Goal: Complete application form: Complete application form

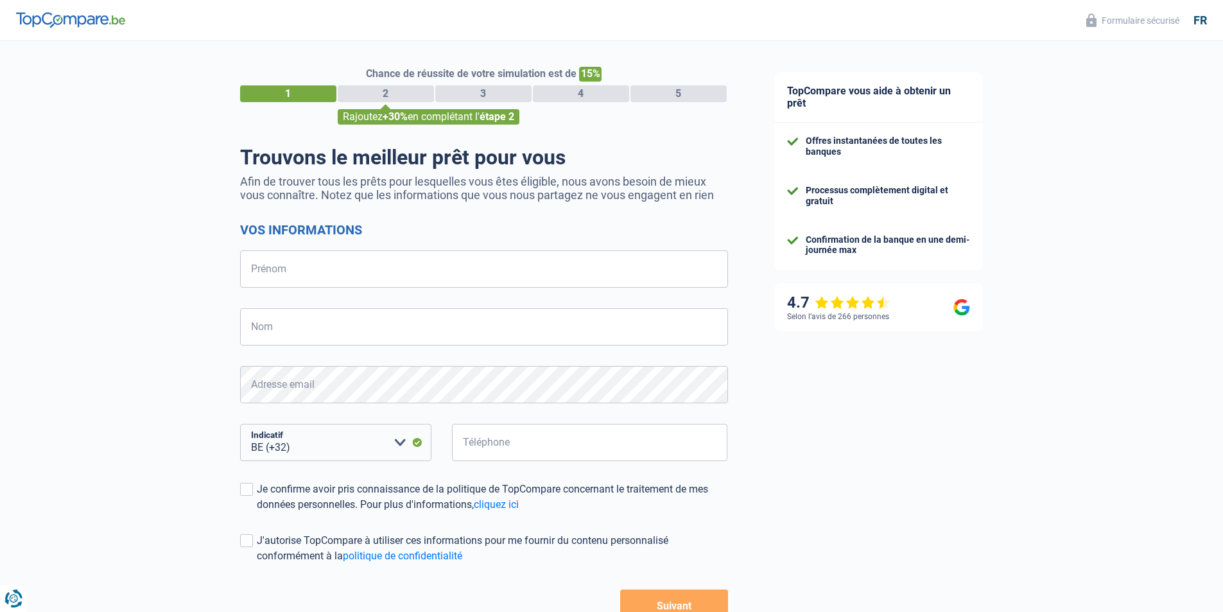
select select "32"
click at [363, 257] on input "Prénom" at bounding box center [484, 268] width 488 height 37
type input "[PERSON_NAME]"
type input "[DATE]"
type input "476655651"
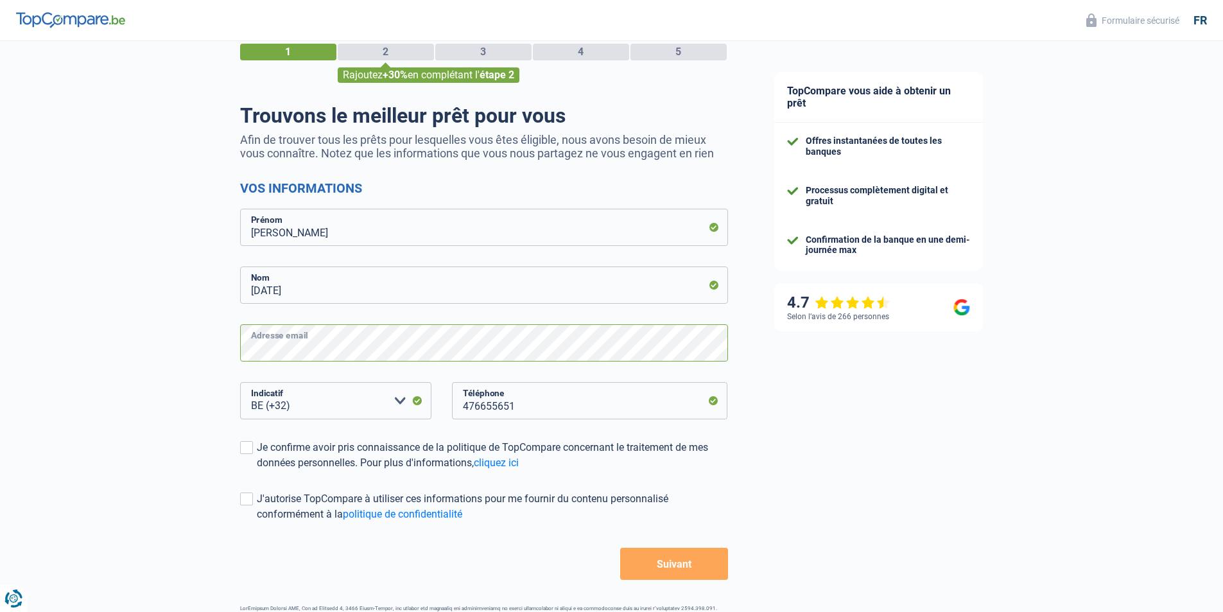
scroll to position [64, 0]
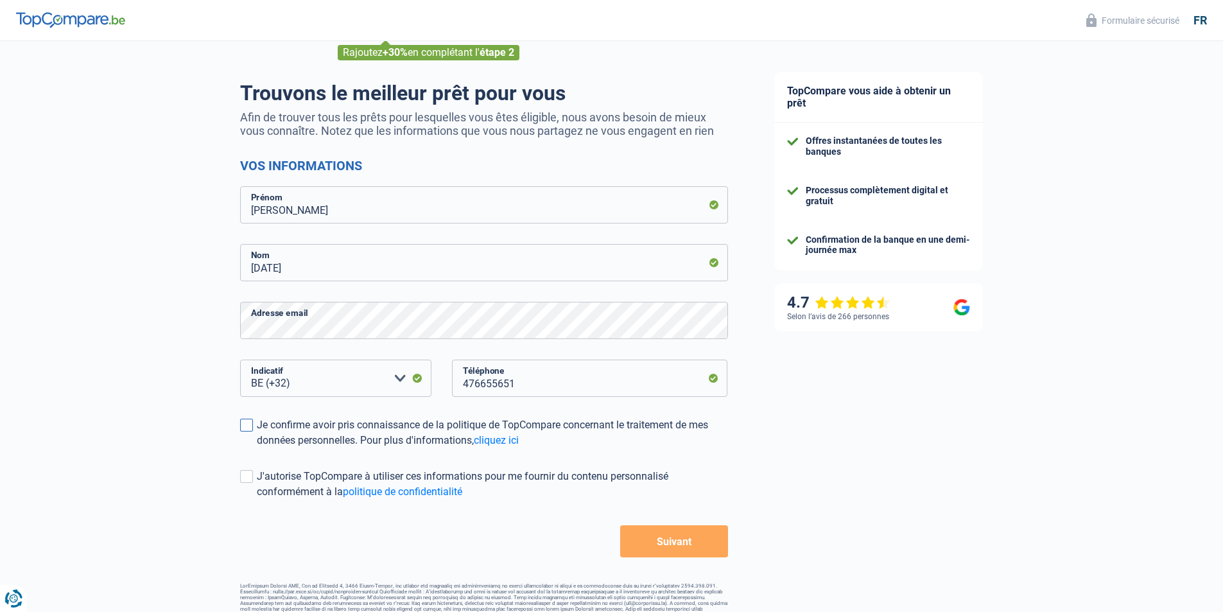
click at [247, 421] on span at bounding box center [246, 425] width 13 height 13
click at [257, 448] on input "Je confirme avoir pris connaissance de la politique de TopCompare concernant le…" at bounding box center [257, 448] width 0 height 0
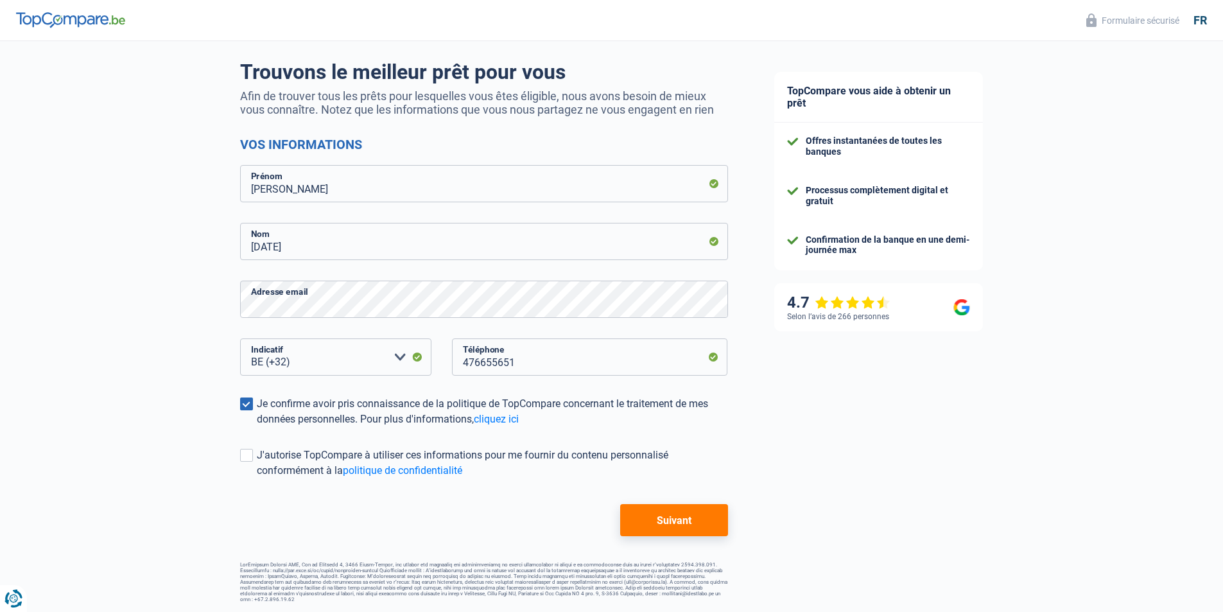
click at [666, 517] on button "Suivant" at bounding box center [673, 520] width 107 height 32
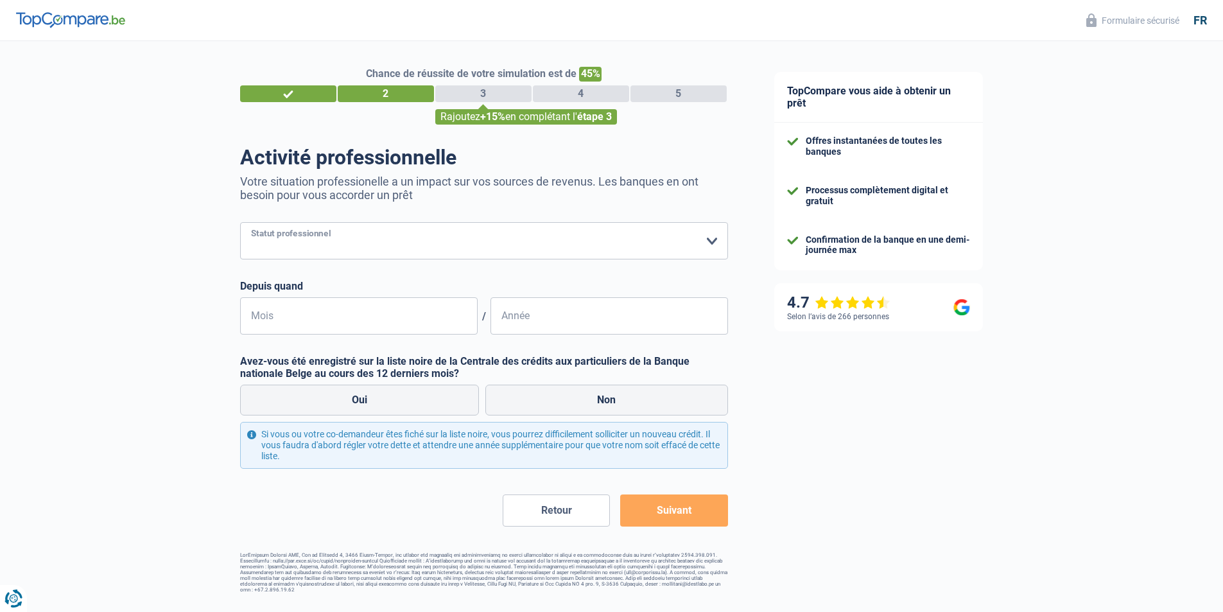
click at [714, 236] on select "Ouvrier Employé privé Employé public Invalide Indépendant Pensionné Chômeur Mut…" at bounding box center [484, 240] width 488 height 37
select select "independent"
click at [240, 223] on select "Ouvrier Employé privé Employé public Invalide Indépendant Pensionné Chômeur Mut…" at bounding box center [484, 240] width 488 height 37
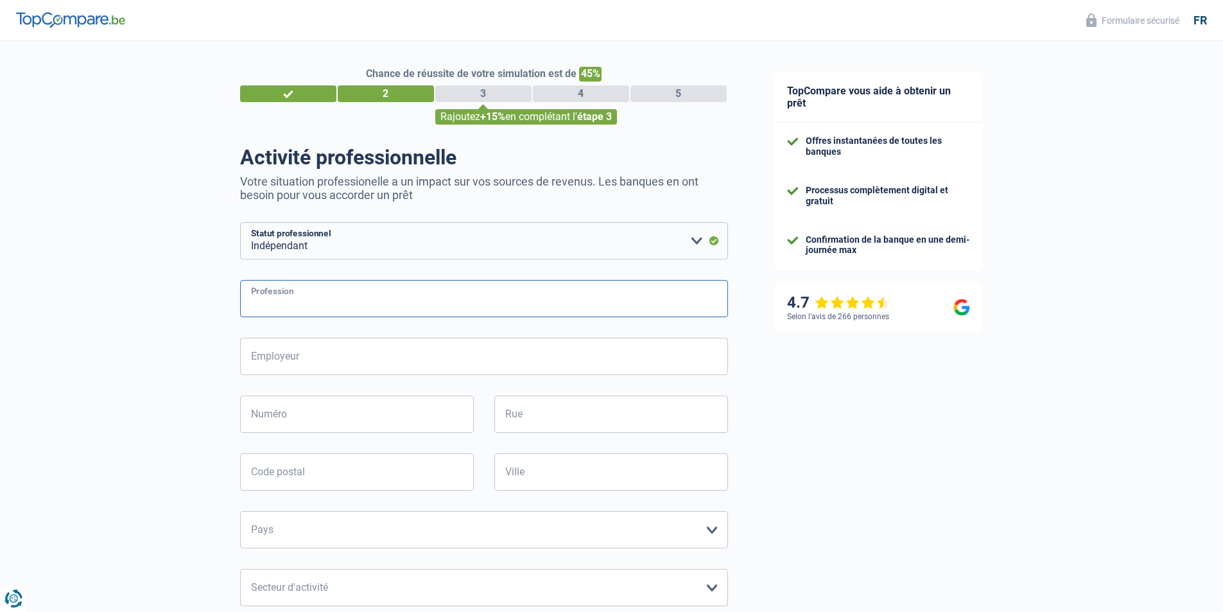
click at [538, 299] on input "Profession" at bounding box center [484, 298] width 488 height 37
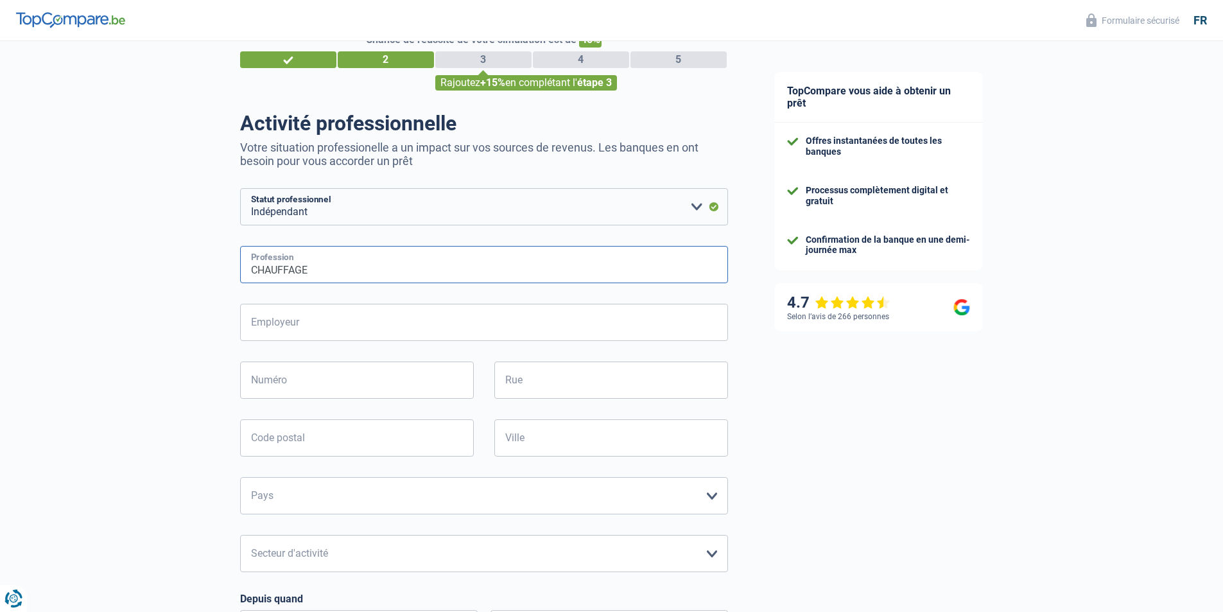
scroll to position [64, 0]
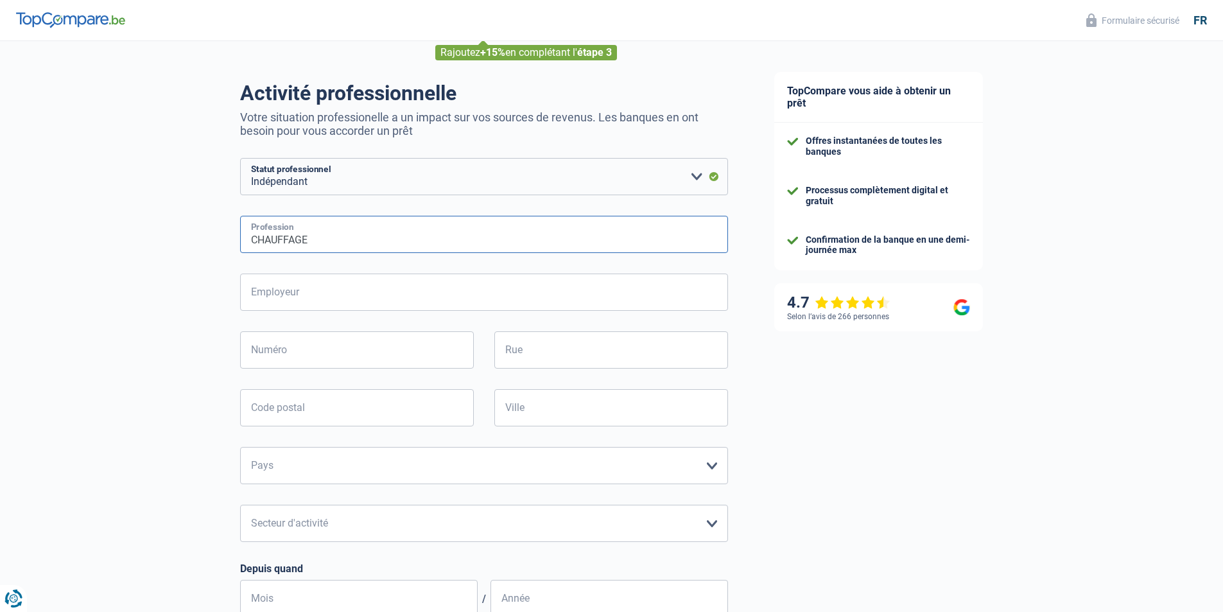
type input "CHAUFFAGE"
click at [339, 295] on input "Employeur" at bounding box center [484, 291] width 488 height 37
type input "[DATE]"
type input "[STREET_ADDRESS]"
type input "4560"
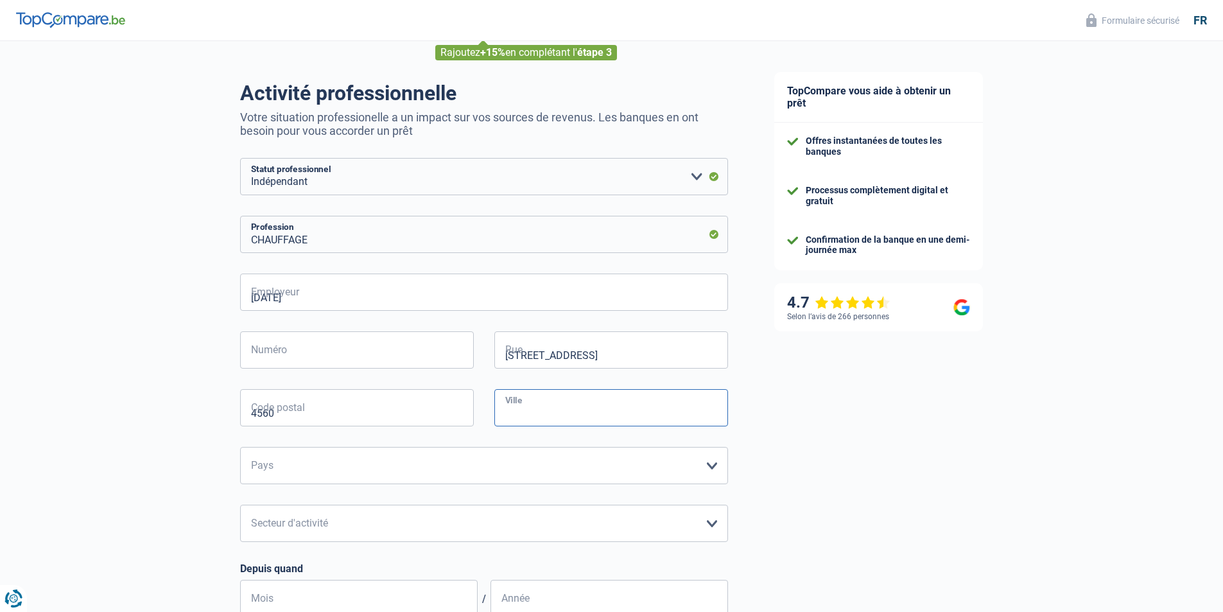
type input "Bois-et-[GEOGRAPHIC_DATA]"
type input "5"
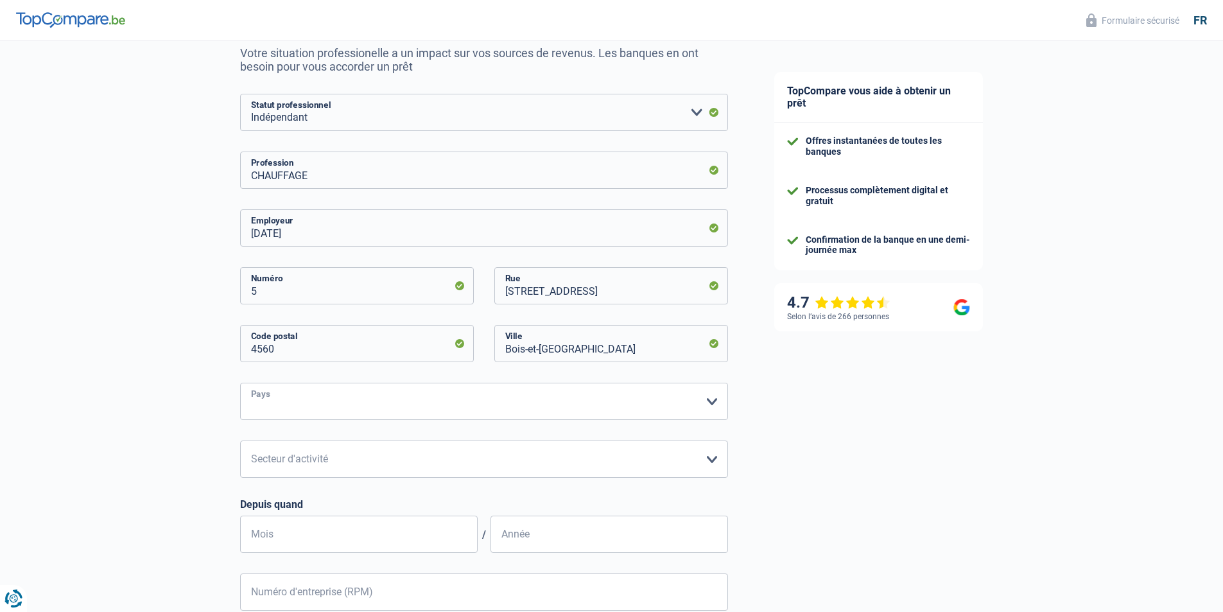
click at [444, 390] on select "Belgique Luxembourg Veuillez sélectionner une option" at bounding box center [484, 401] width 488 height 37
select select "BE"
click at [240, 384] on select "Belgique Luxembourg Veuillez sélectionner une option" at bounding box center [484, 401] width 488 height 37
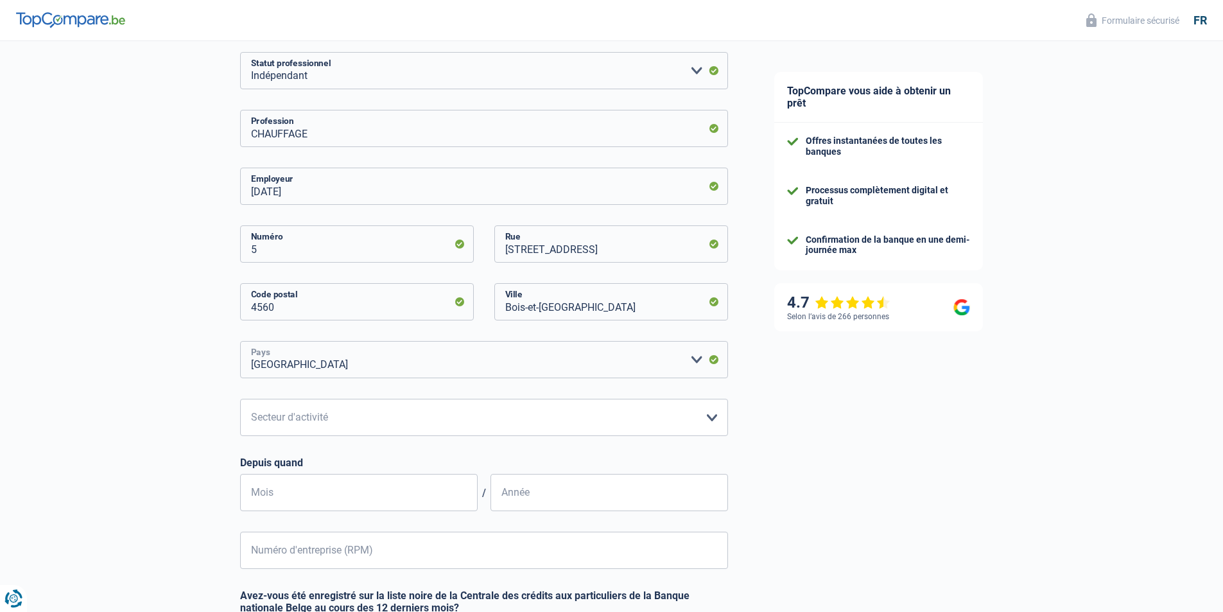
scroll to position [193, 0]
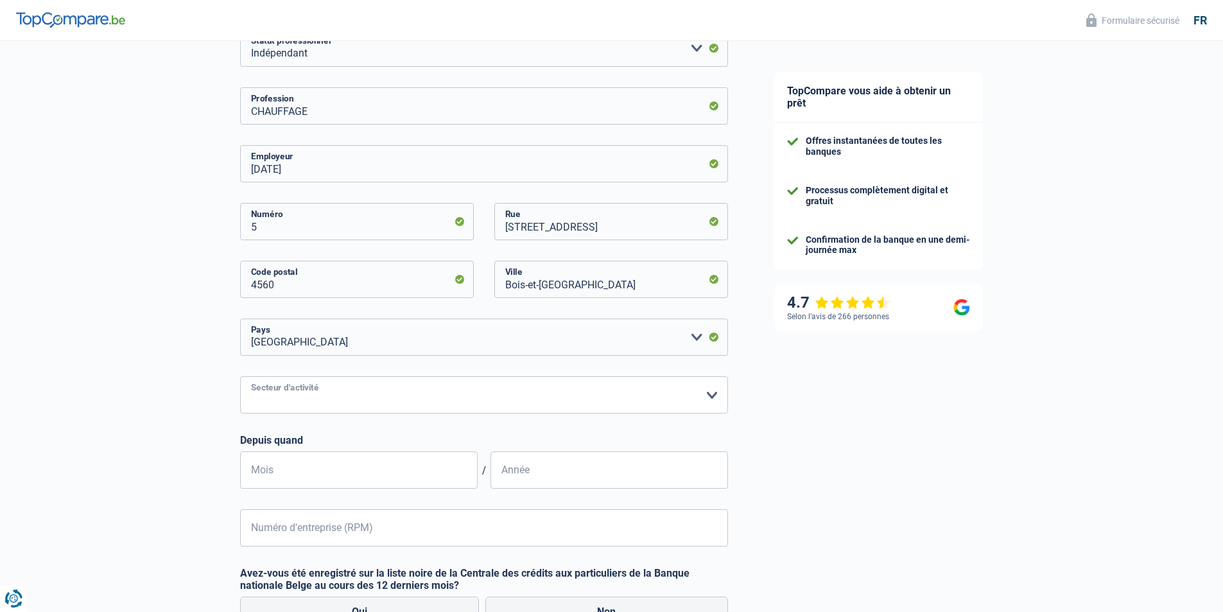
click at [445, 394] on select "Agriculture/Pêche Industrie Horeca Courier/Fitness/Taxi Construction Banques/As…" at bounding box center [484, 394] width 488 height 37
select select "construction"
click at [240, 377] on select "Agriculture/Pêche Industrie Horeca Courier/Fitness/Taxi Construction Banques/As…" at bounding box center [484, 394] width 488 height 37
click at [423, 468] on input "Mois" at bounding box center [359, 469] width 238 height 37
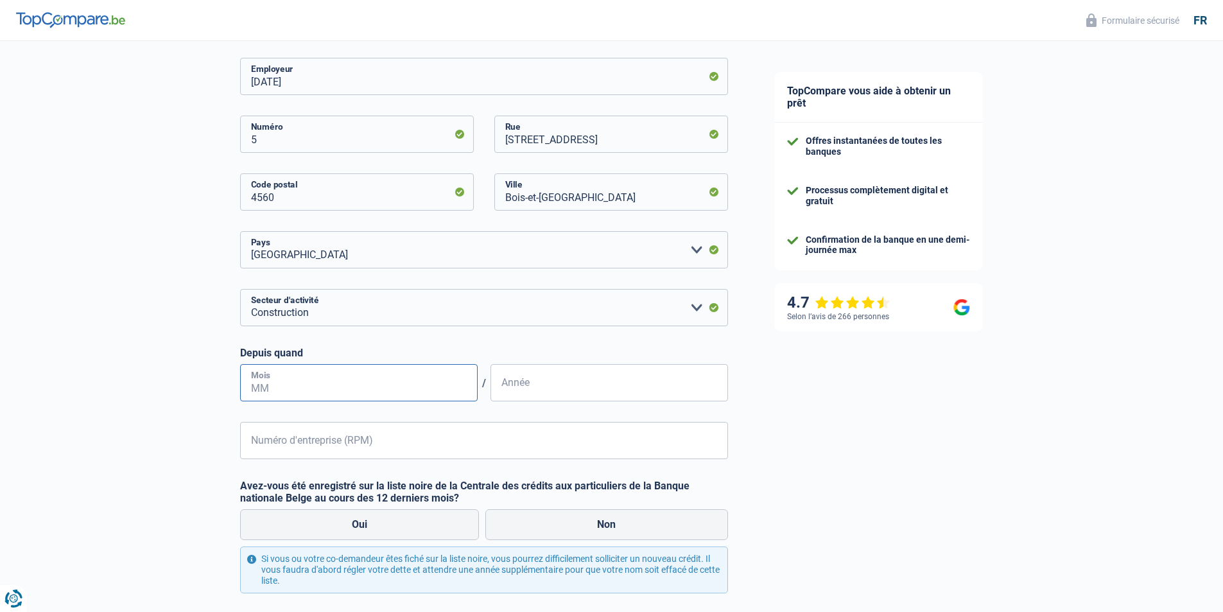
scroll to position [257, 0]
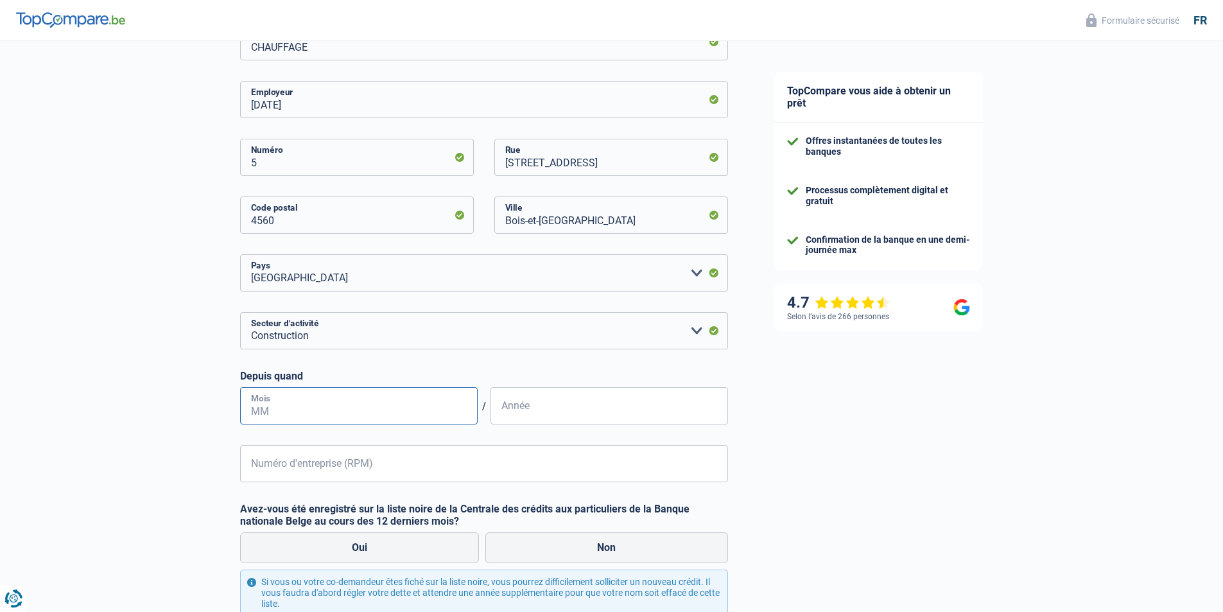
click at [305, 404] on input "Mois" at bounding box center [359, 405] width 238 height 37
type input "5"
click at [535, 401] on input "Année" at bounding box center [609, 405] width 238 height 37
type input "2015"
click at [365, 463] on input "Numéro d'entreprise (RPM)" at bounding box center [484, 463] width 488 height 37
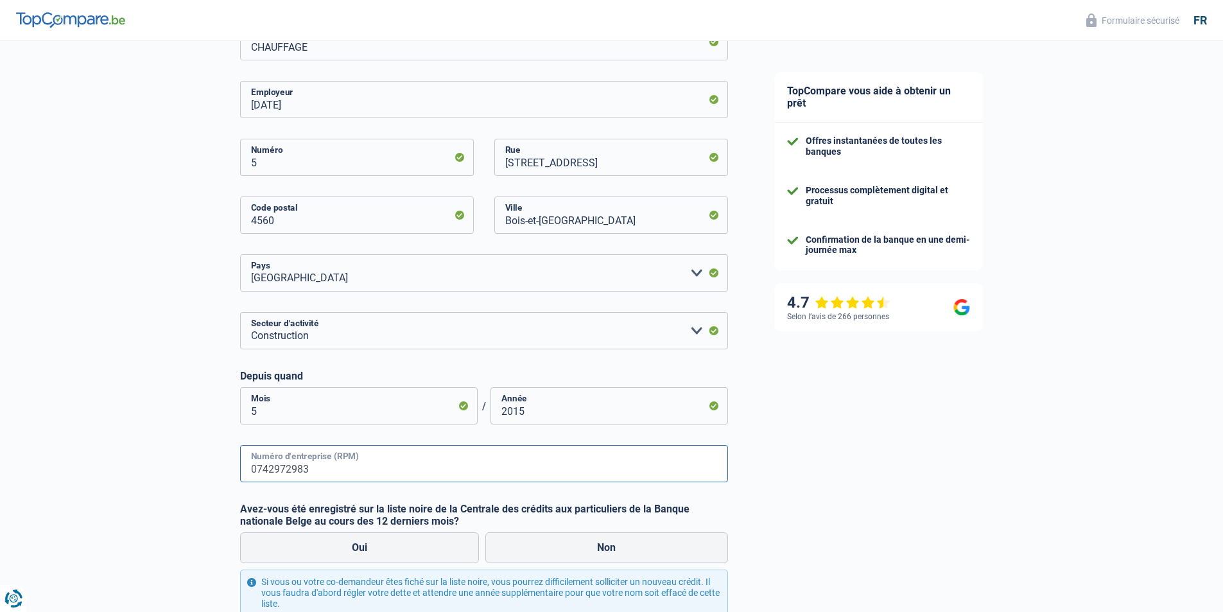
type input "0742972983"
click at [720, 512] on label "Avez-vous été enregistré sur la liste noire de la Centrale des crédits aux part…" at bounding box center [484, 515] width 488 height 24
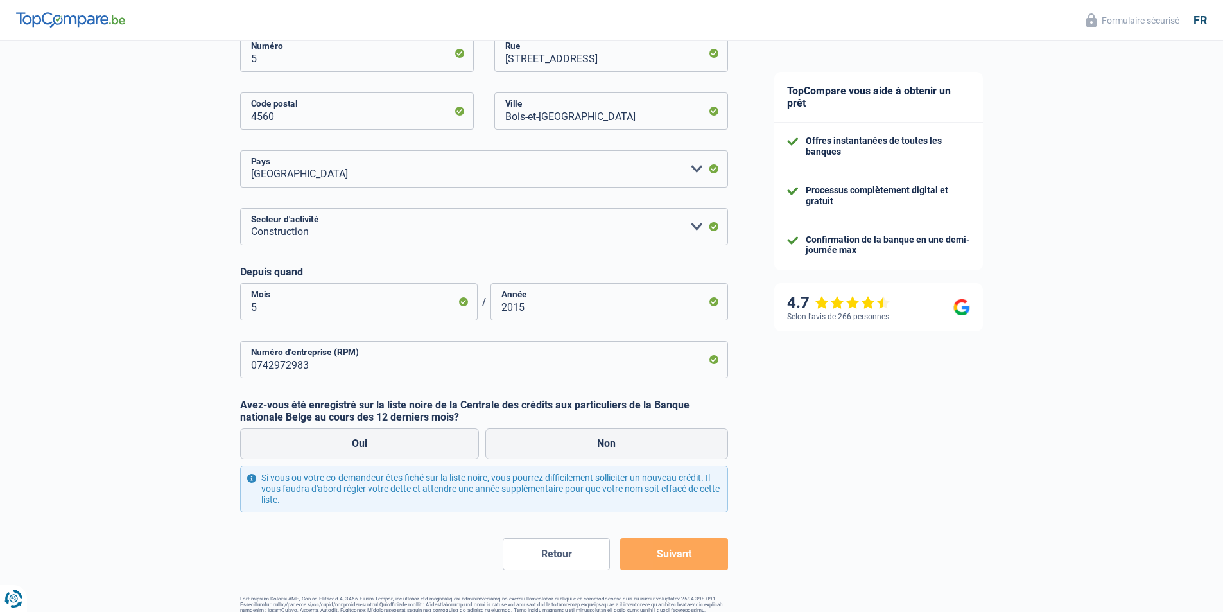
scroll to position [385, 0]
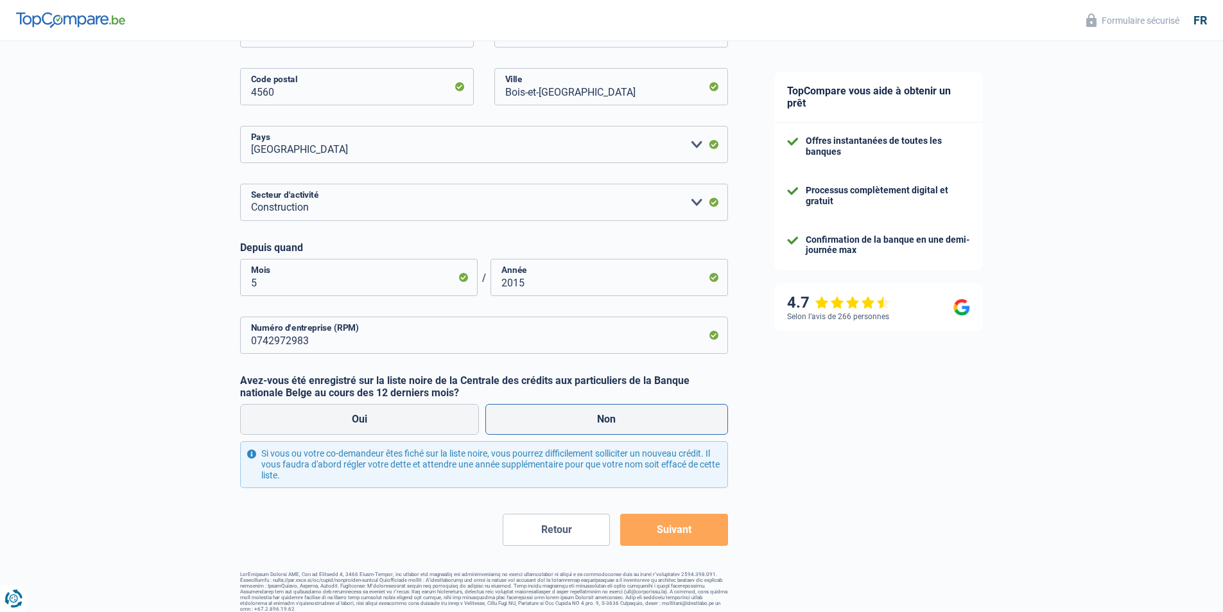
click at [605, 414] on label "Non" at bounding box center [606, 419] width 243 height 31
click at [605, 414] on input "Non" at bounding box center [606, 419] width 243 height 31
radio input "true"
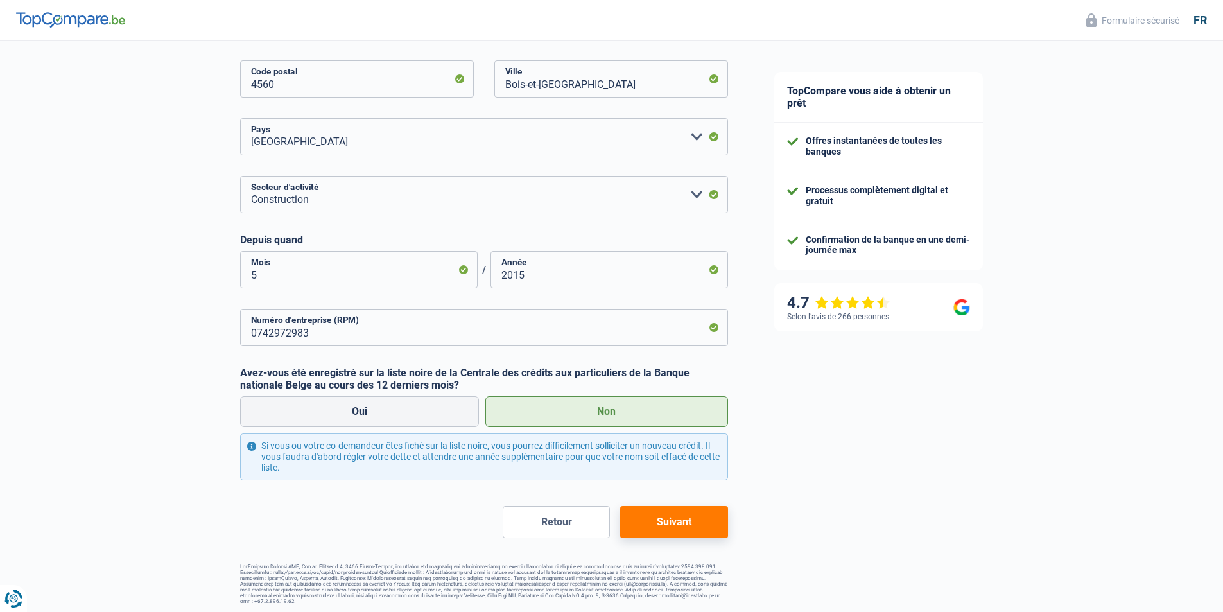
scroll to position [395, 0]
click at [675, 524] on button "Suivant" at bounding box center [673, 520] width 107 height 32
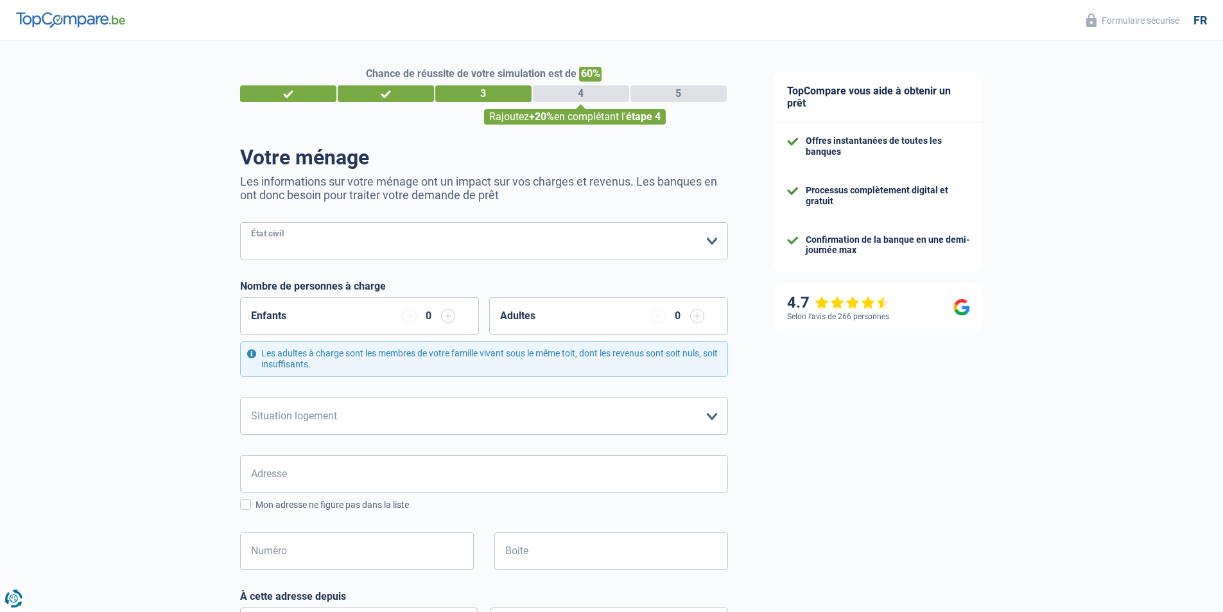
click at [706, 236] on select "[PERSON_NAME](e) Cohabitant(e) légal(e) Divorcé(e) Veuf(ve) Séparé (de fait) Ve…" at bounding box center [484, 240] width 488 height 37
select select "married"
click at [240, 223] on select "[PERSON_NAME](e) Cohabitant(e) légal(e) Divorcé(e) Veuf(ve) Séparé (de fait) Ve…" at bounding box center [484, 240] width 488 height 37
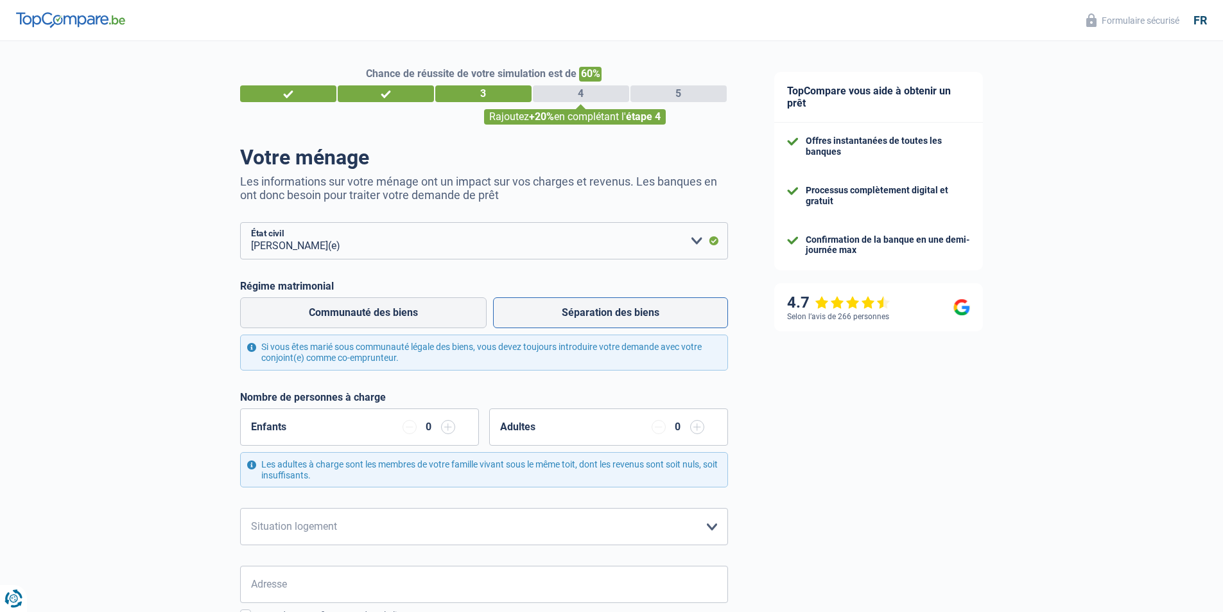
click at [590, 305] on label "Séparation des biens" at bounding box center [610, 312] width 235 height 31
click at [590, 305] on input "Séparation des biens" at bounding box center [610, 312] width 235 height 31
radio input "true"
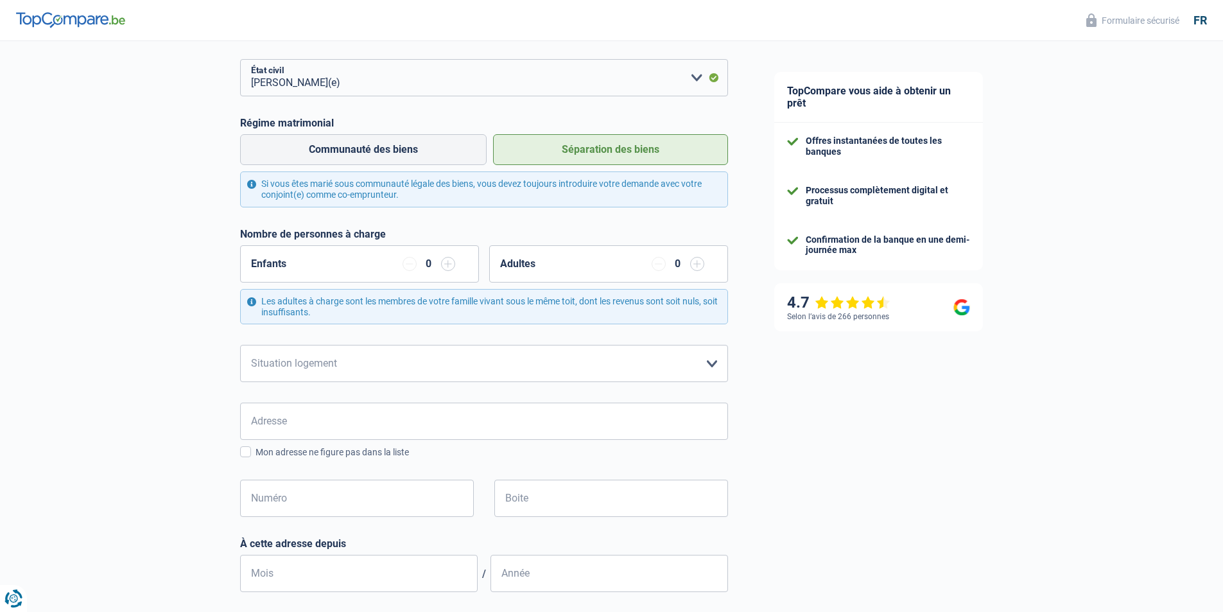
scroll to position [193, 0]
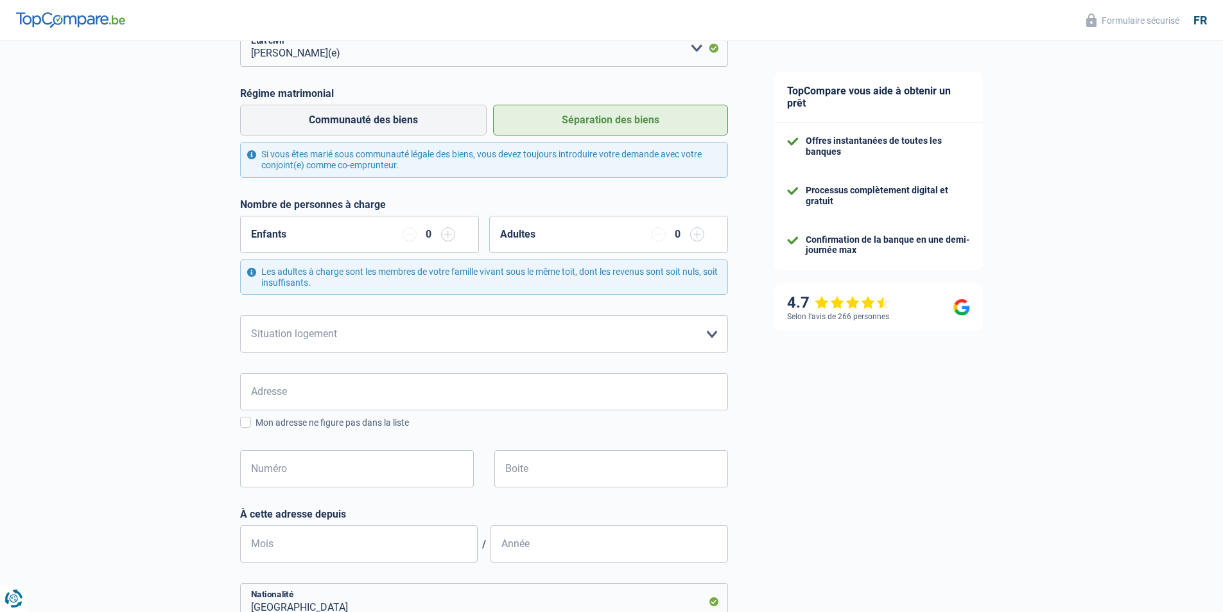
click at [451, 236] on input "button" at bounding box center [448, 234] width 14 height 14
click at [407, 236] on input "button" at bounding box center [410, 234] width 14 height 14
click at [710, 333] on select "Locataire Propriétaire avec prêt hypothécaire Propriétaire sans prêt hypothécai…" at bounding box center [484, 333] width 488 height 37
select select "ownerWithoutMortgage"
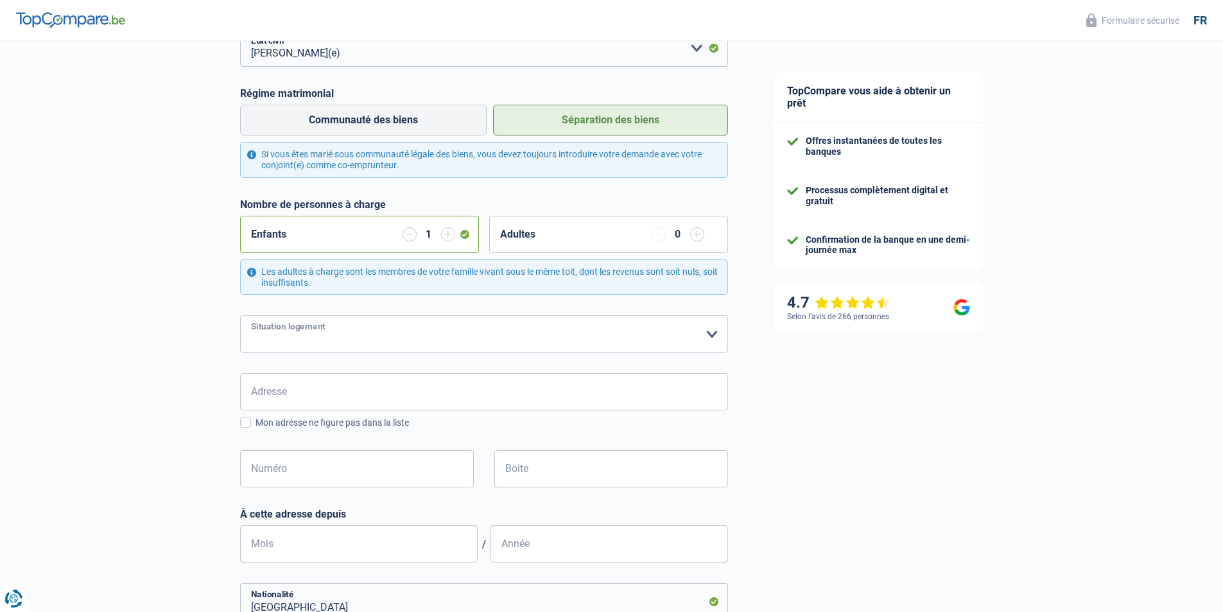
click at [240, 316] on select "Locataire Propriétaire avec prêt hypothécaire Propriétaire sans prêt hypothécai…" at bounding box center [484, 333] width 488 height 37
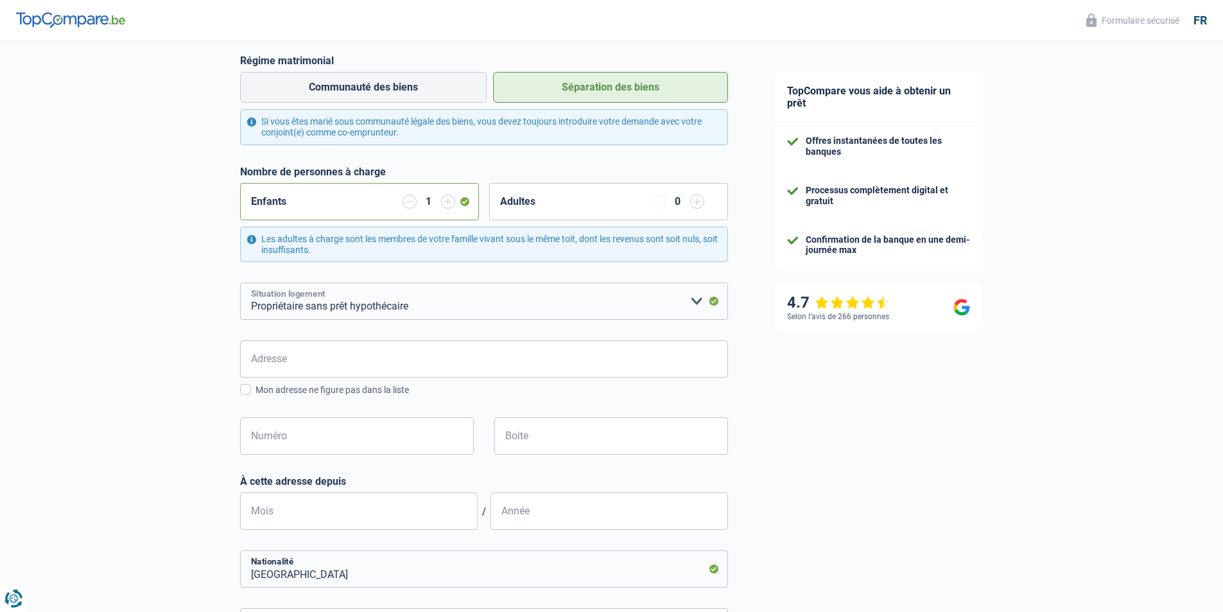
scroll to position [257, 0]
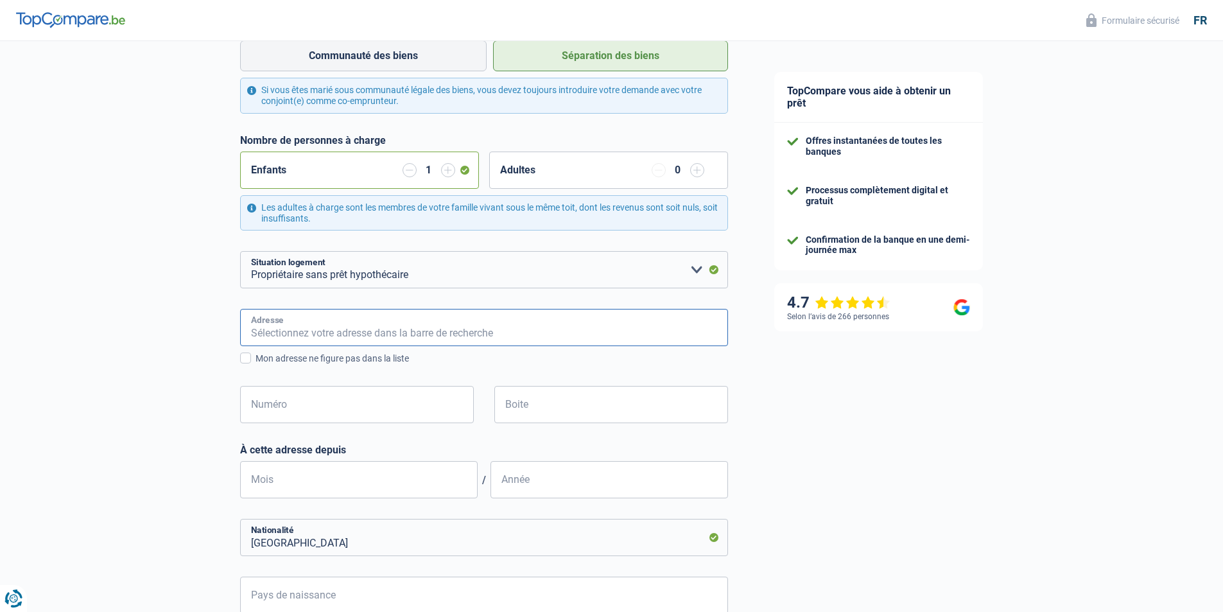
click at [301, 322] on input "Adresse" at bounding box center [484, 327] width 488 height 37
type input "[STREET_ADDRESS]"
type input "[GEOGRAPHIC_DATA]"
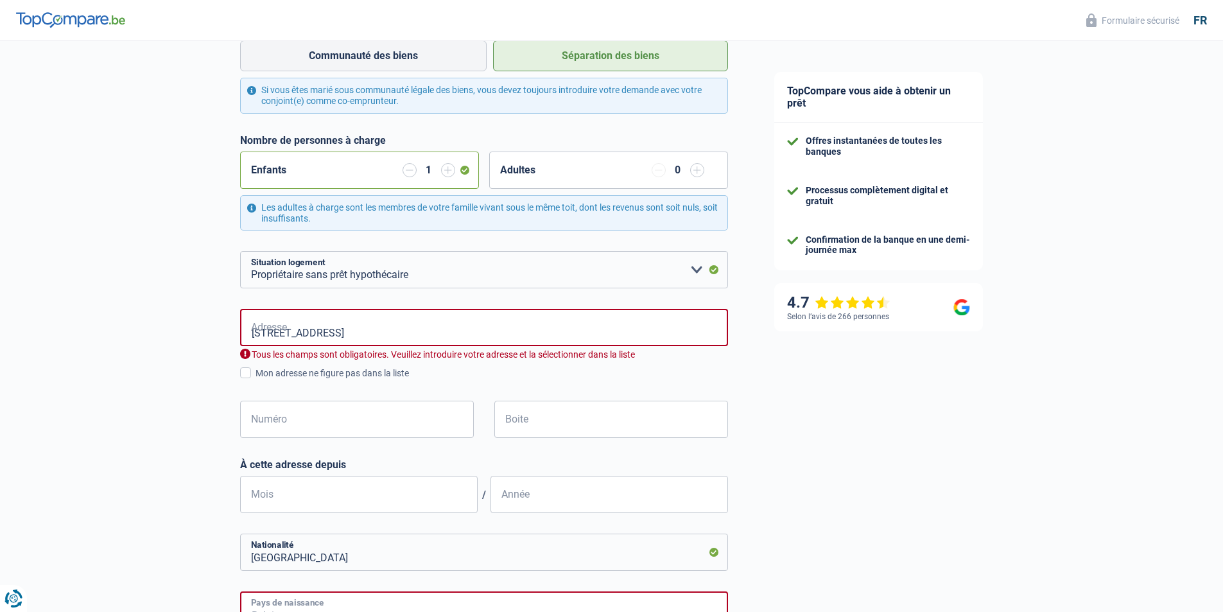
type input "[GEOGRAPHIC_DATA]"
click at [331, 329] on input "[STREET_ADDRESS]" at bounding box center [484, 327] width 488 height 37
click at [722, 412] on input "Boite" at bounding box center [611, 419] width 234 height 37
click at [328, 333] on input "[STREET_ADDRESS]" at bounding box center [484, 327] width 488 height 37
click at [123, 365] on div "Chance de réussite de votre simulation est de 60% 1 2 3 4 5 Rajoutez +20% en co…" at bounding box center [375, 333] width 751 height 1109
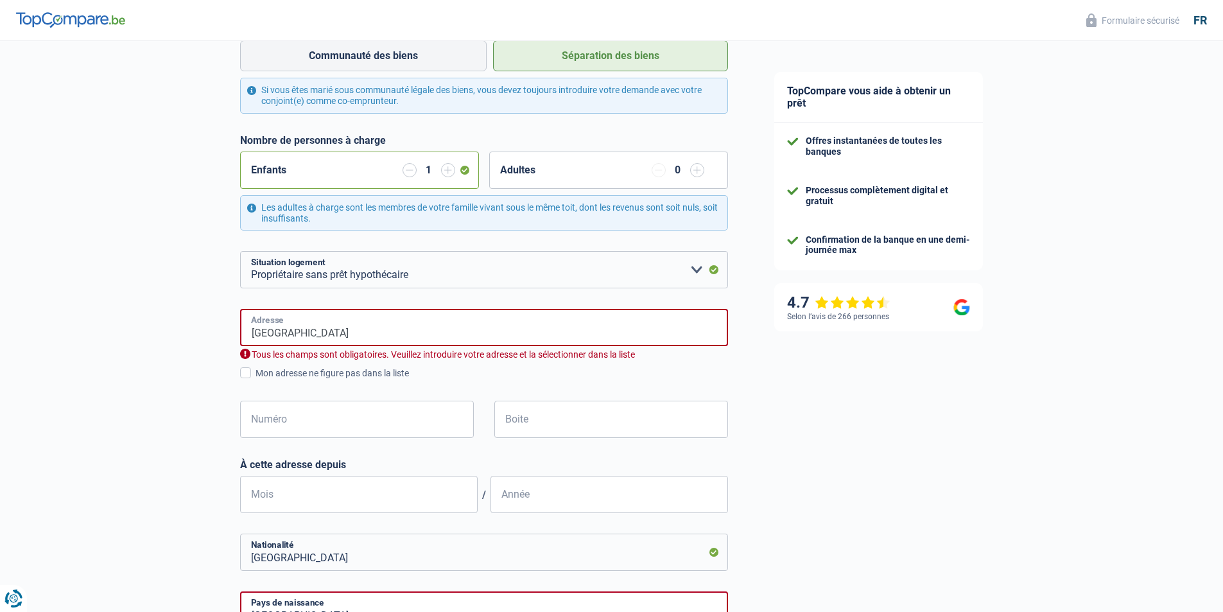
click at [341, 329] on input "[GEOGRAPHIC_DATA]" at bounding box center [484, 327] width 488 height 37
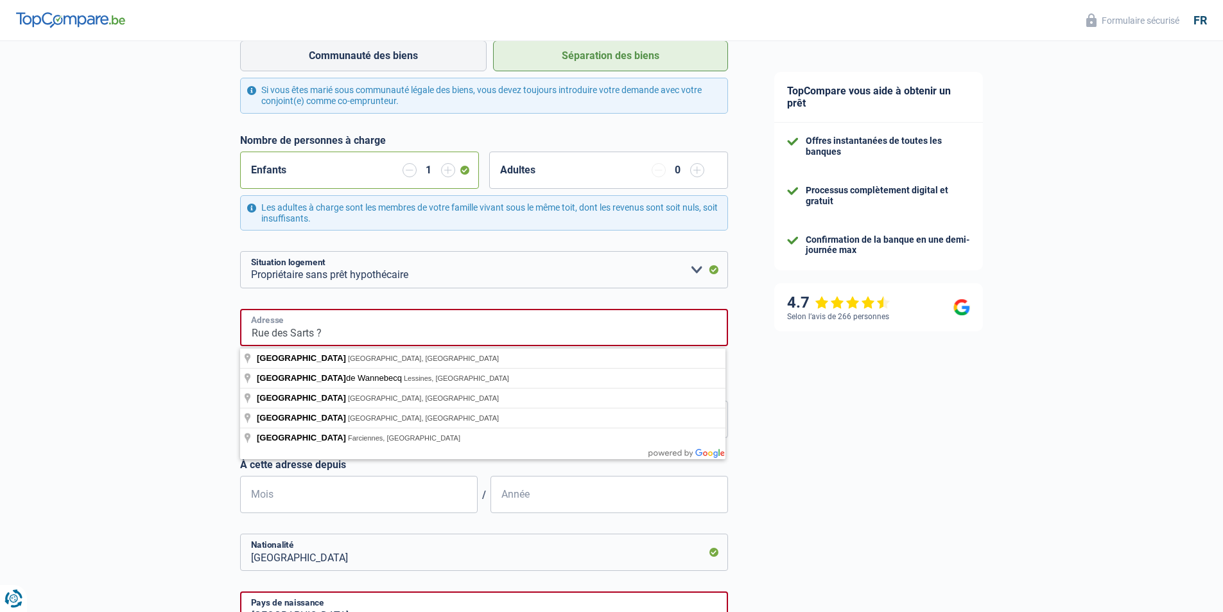
type input "[GEOGRAPHIC_DATA]"
click at [215, 387] on div "Chance de réussite de votre simulation est de 60% 1 2 3 4 5 Rajoutez +20% en co…" at bounding box center [375, 333] width 751 height 1109
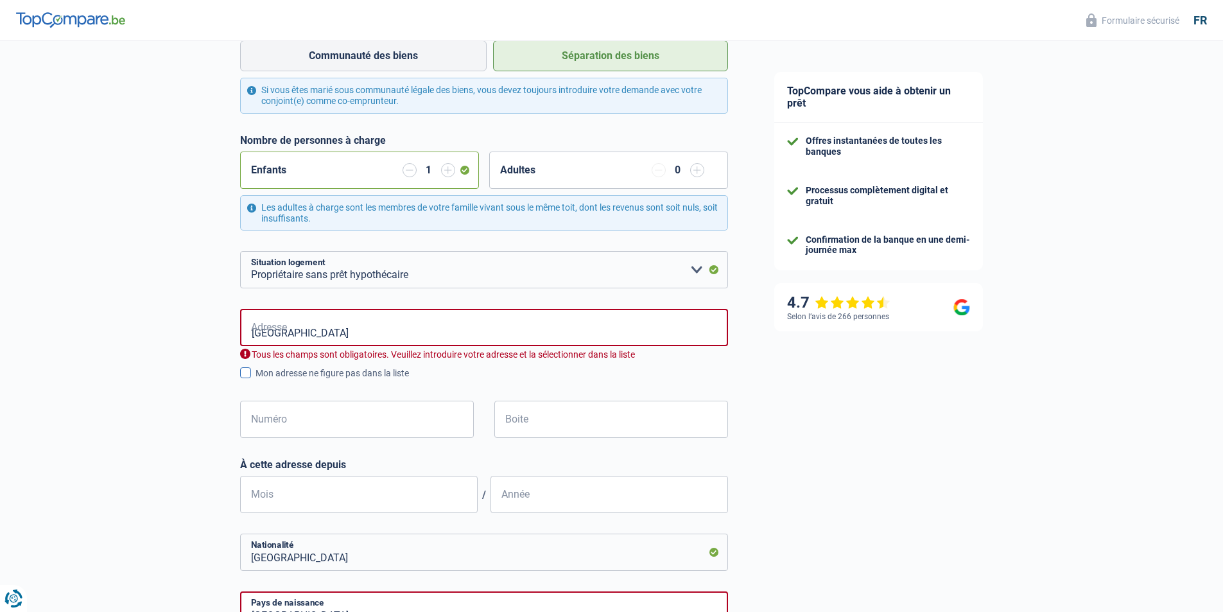
click at [245, 374] on span at bounding box center [245, 372] width 11 height 11
click at [256, 380] on input "Mon adresse ne figure pas dans la liste" at bounding box center [256, 380] width 0 height 0
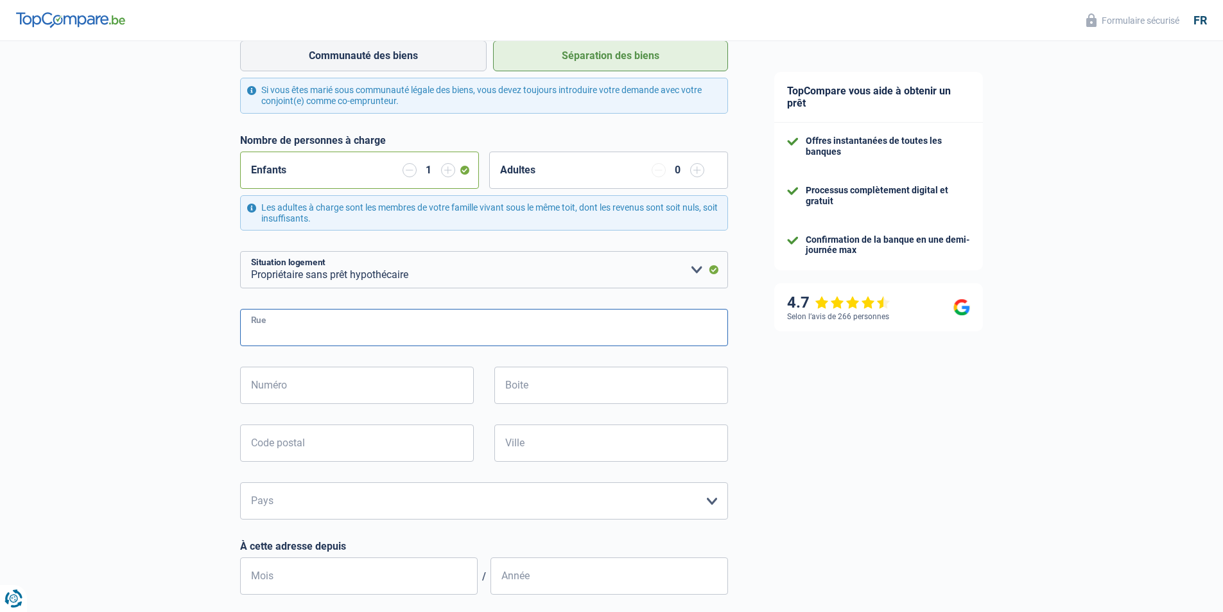
click at [293, 326] on input "Rue" at bounding box center [484, 327] width 488 height 37
type input "[GEOGRAPHIC_DATA]"
type input "5"
type input "4560"
type input "Bois-et-[GEOGRAPHIC_DATA]"
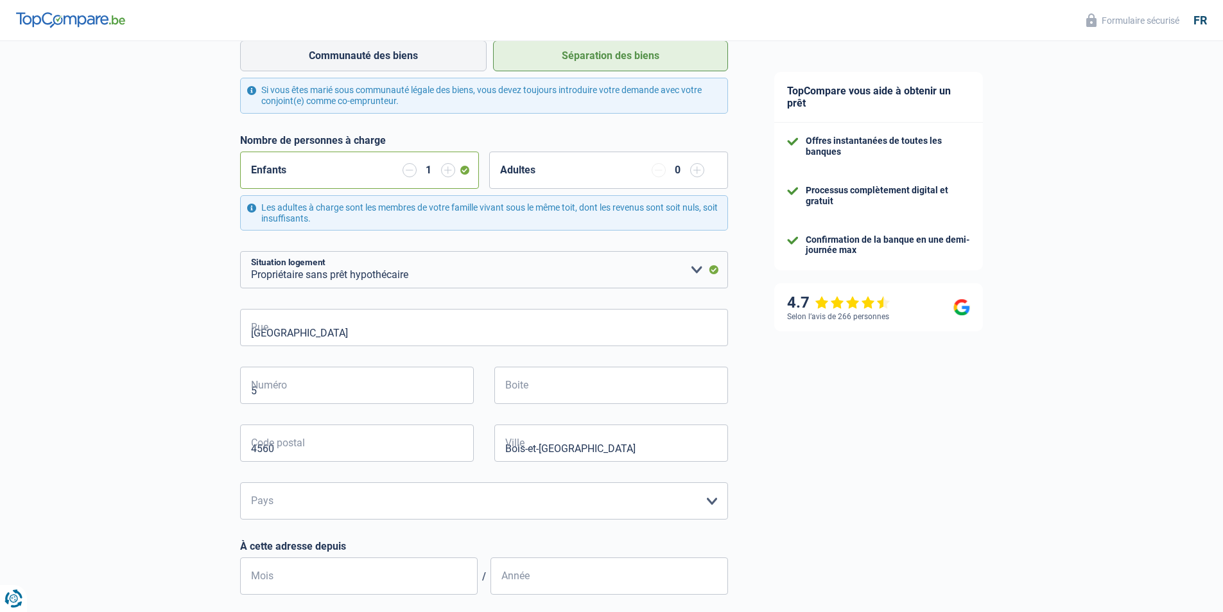
type input "Bois-et-[GEOGRAPHIC_DATA]"
type input "[STREET_ADDRESS]"
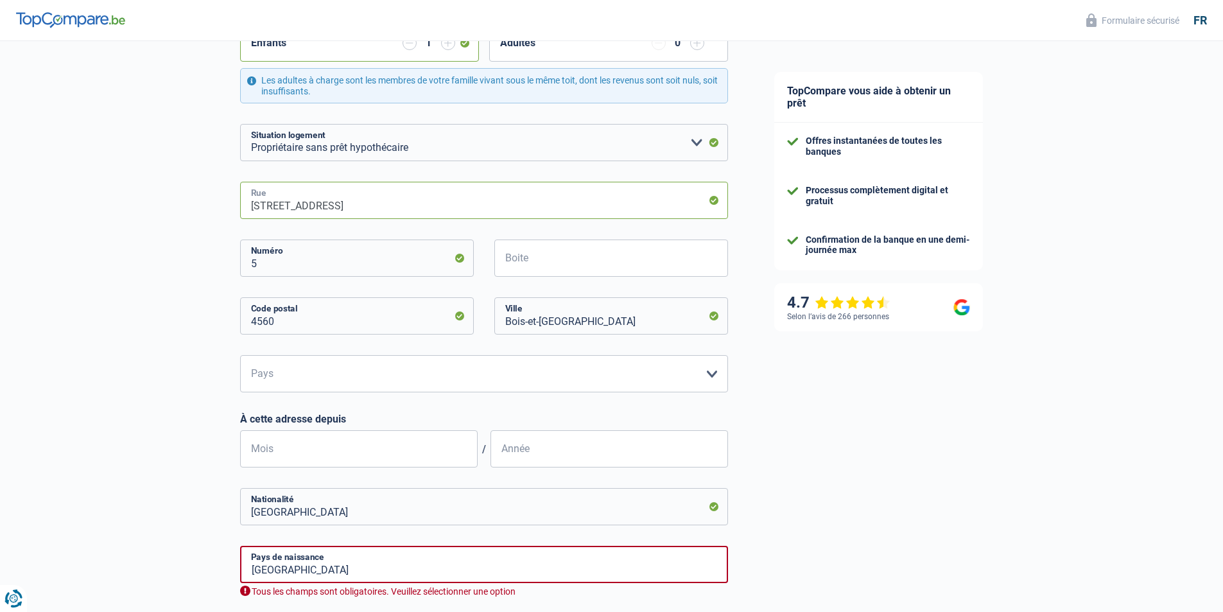
scroll to position [385, 0]
click at [352, 373] on select "Belgique Luxembourg Veuillez sélectionner une option" at bounding box center [484, 372] width 488 height 37
select select "BE"
click at [240, 355] on select "Belgique Luxembourg Veuillez sélectionner une option" at bounding box center [484, 372] width 488 height 37
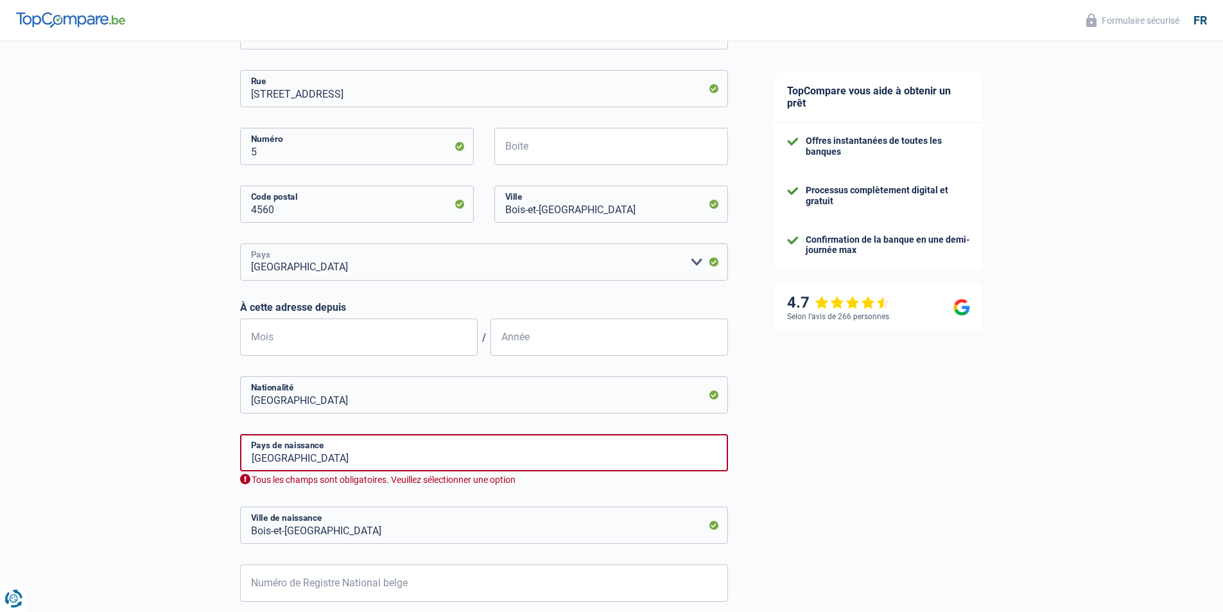
scroll to position [514, 0]
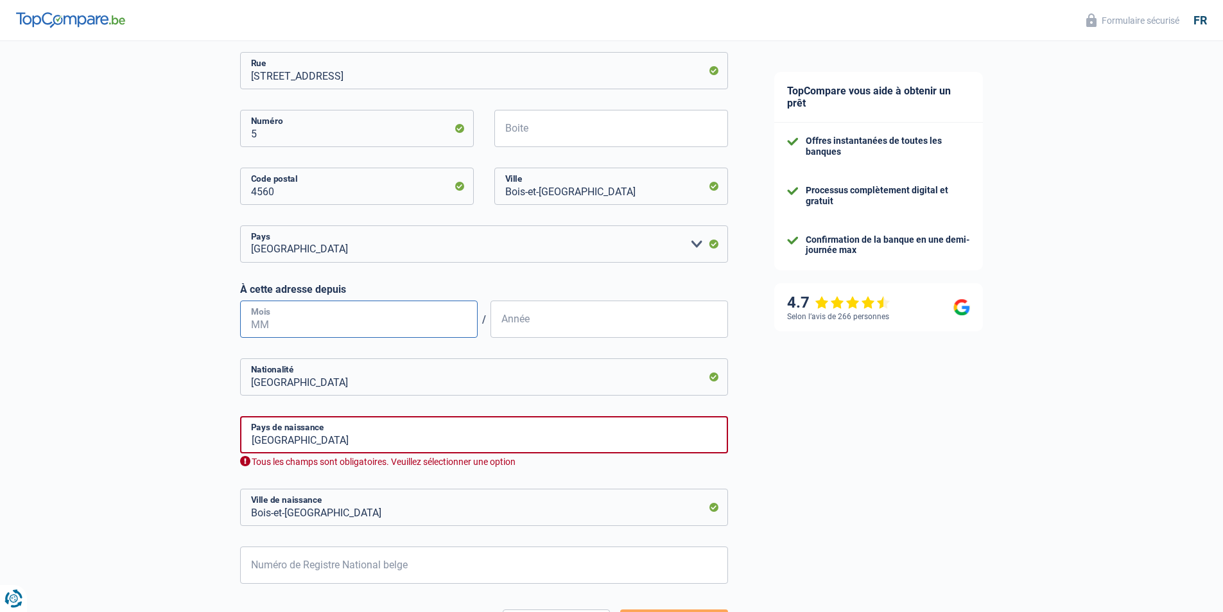
click at [381, 315] on input "Mois" at bounding box center [359, 318] width 238 height 37
type input "5"
click at [548, 318] on input "Année" at bounding box center [609, 318] width 238 height 37
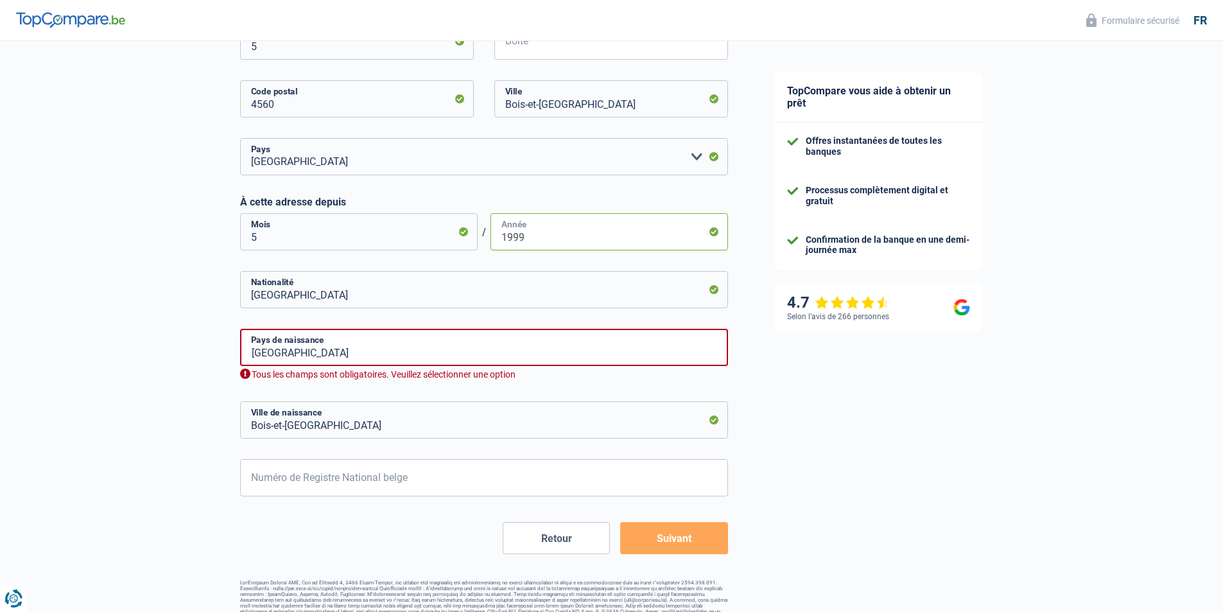
scroll to position [619, 0]
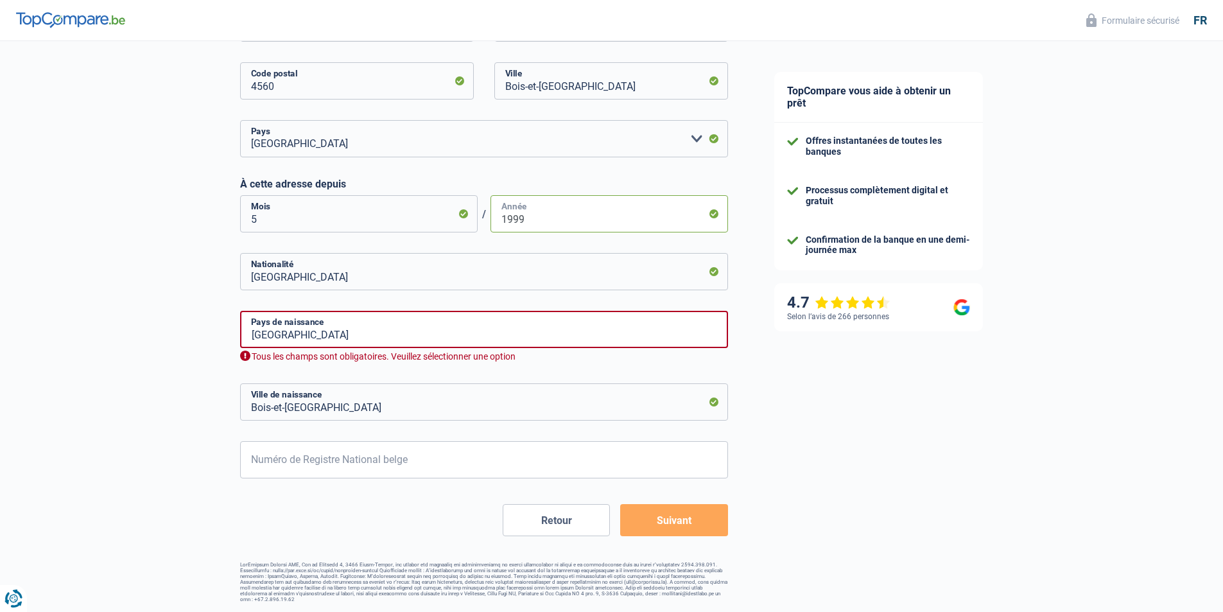
type input "1999"
click at [340, 324] on input "[GEOGRAPHIC_DATA]" at bounding box center [484, 329] width 488 height 37
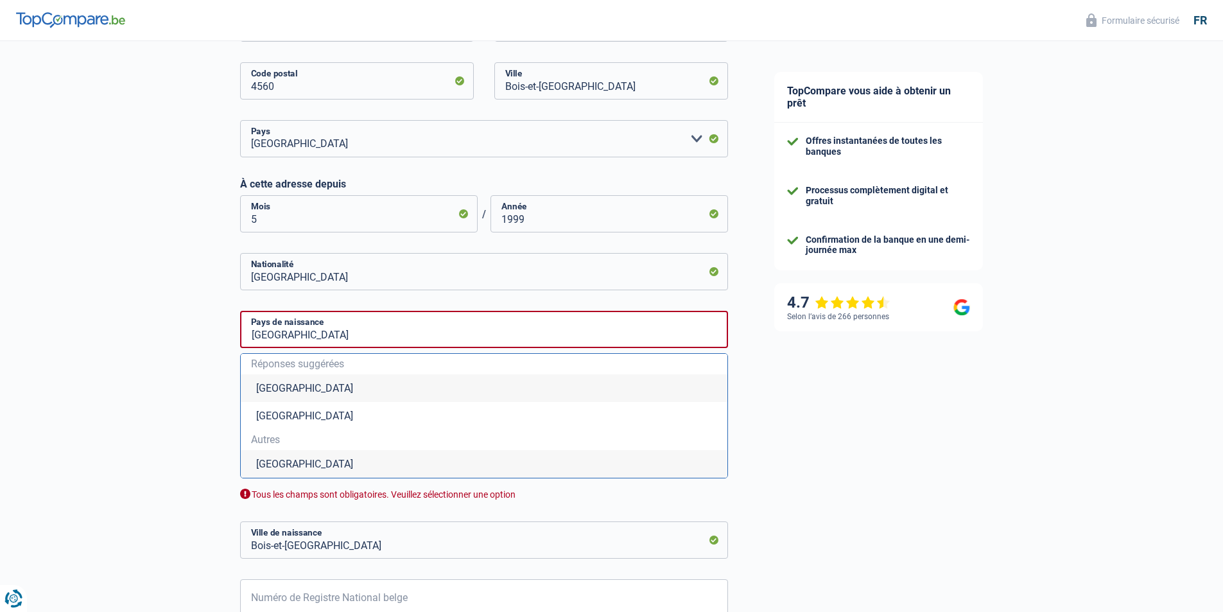
click at [202, 356] on div "Chance de réussite de votre simulation est de 60% 1 2 3 4 5 Rajoutez +20% en co…" at bounding box center [375, 81] width 751 height 1328
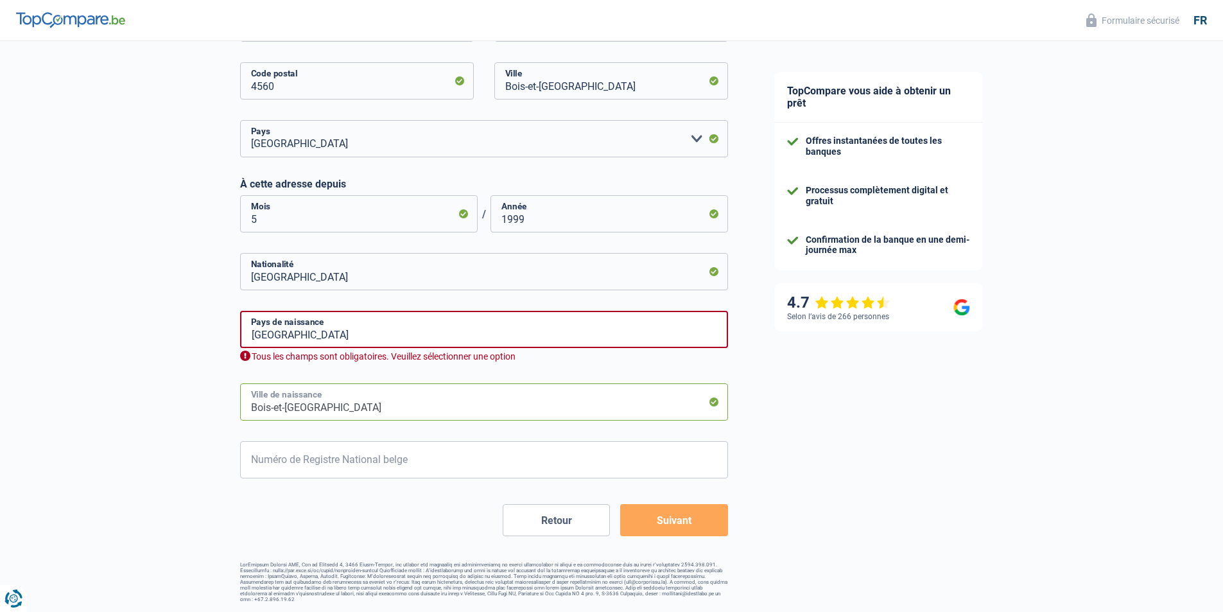
click at [321, 406] on input "Bois-et-[GEOGRAPHIC_DATA]" at bounding box center [484, 401] width 488 height 37
click at [320, 411] on input "Bois-et-[GEOGRAPHIC_DATA]" at bounding box center [484, 401] width 488 height 37
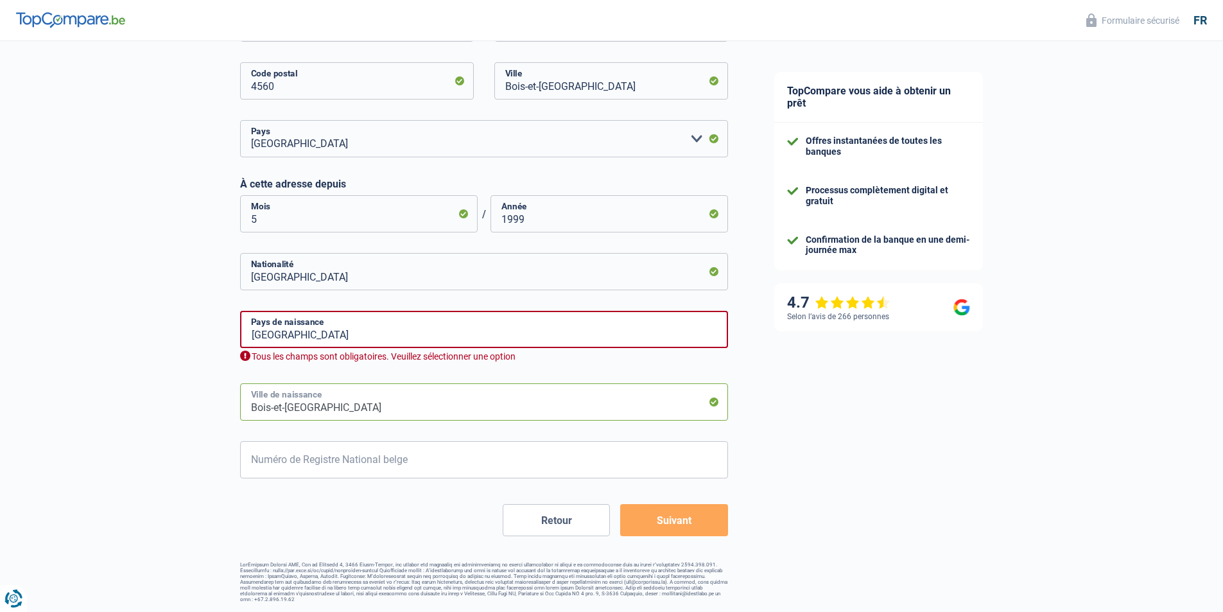
click at [320, 411] on input "Bois-et-[GEOGRAPHIC_DATA]" at bounding box center [484, 401] width 488 height 37
type input "n"
type input "[GEOGRAPHIC_DATA]"
drag, startPoint x: 284, startPoint y: 336, endPoint x: 291, endPoint y: 336, distance: 7.7
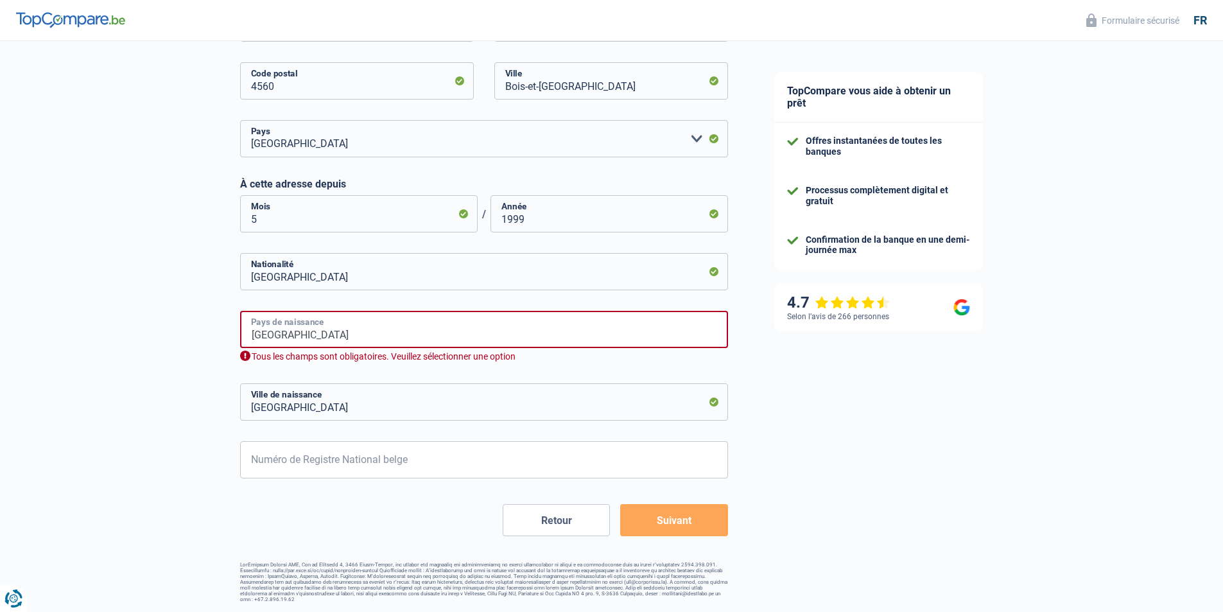
click at [286, 336] on input "[GEOGRAPHIC_DATA]" at bounding box center [484, 329] width 488 height 37
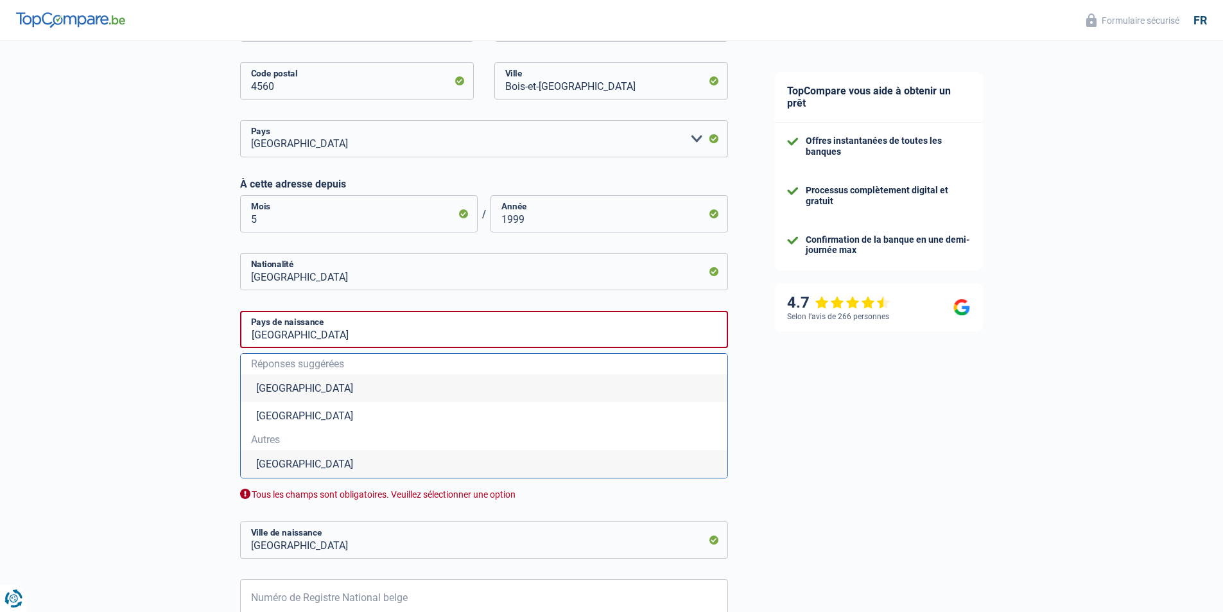
click at [284, 383] on li "[GEOGRAPHIC_DATA]" at bounding box center [484, 388] width 487 height 28
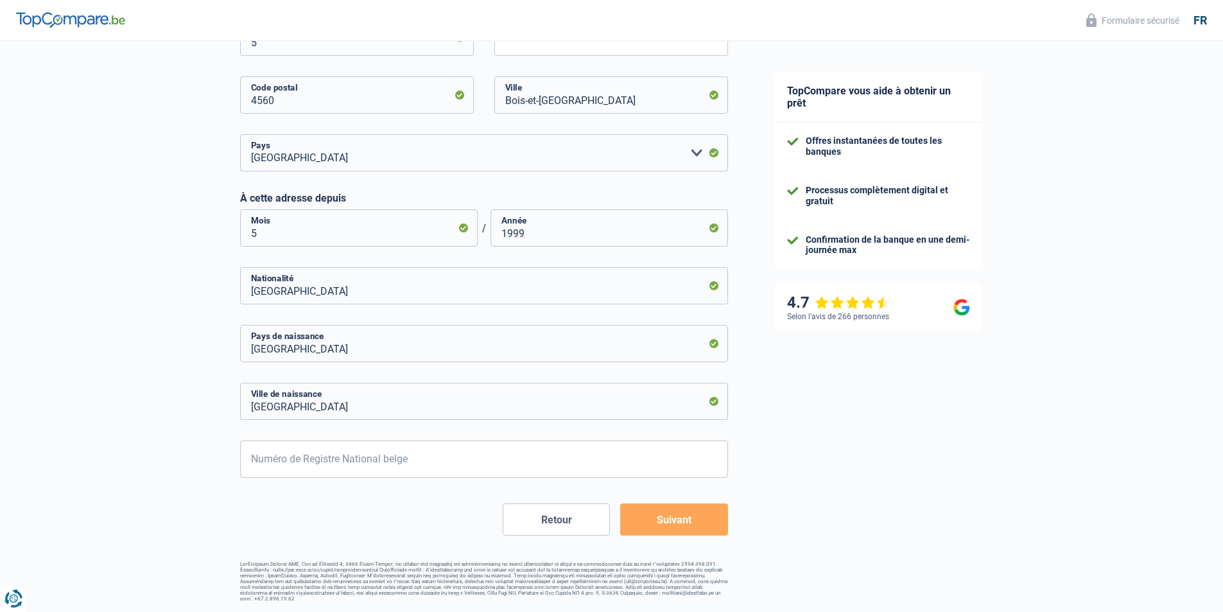
scroll to position [604, 0]
click at [422, 462] on input "Numéro de Registre National belge" at bounding box center [484, 459] width 488 height 37
type input "74.12.16-241.44"
click at [670, 515] on button "Suivant" at bounding box center [673, 520] width 107 height 32
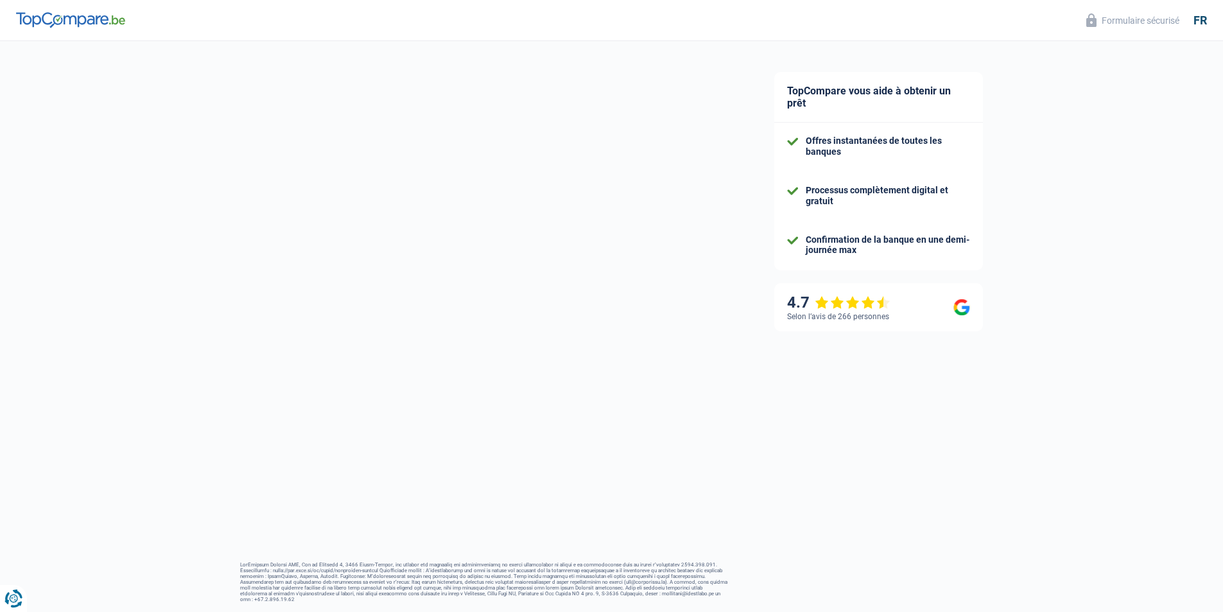
select select "familyAllowances"
select select "netSalary"
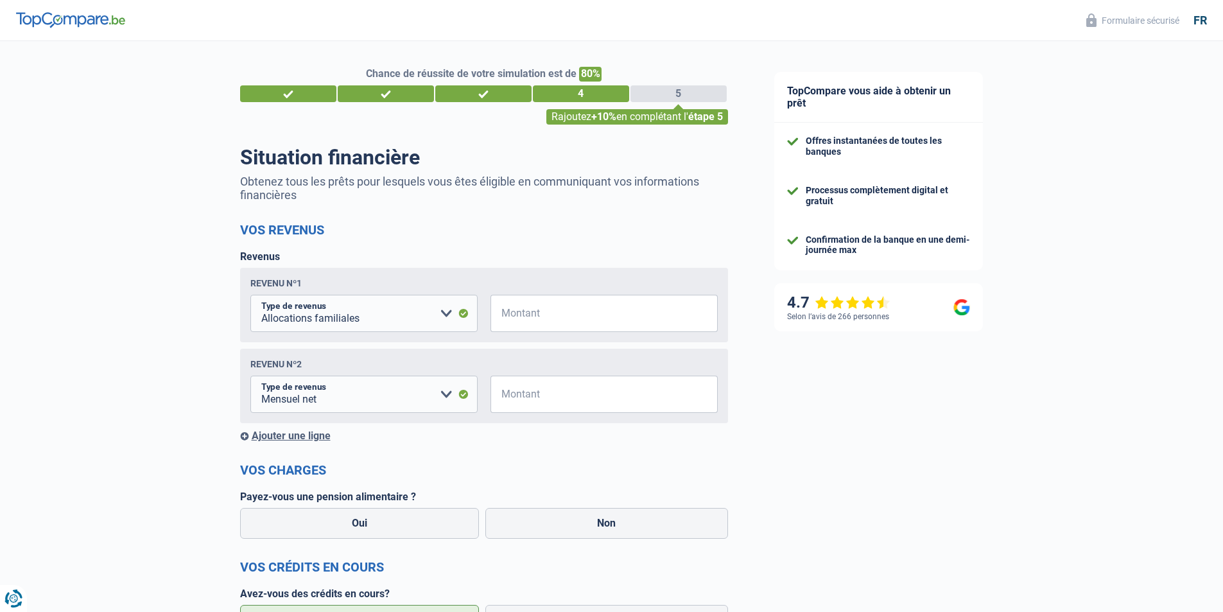
scroll to position [64, 0]
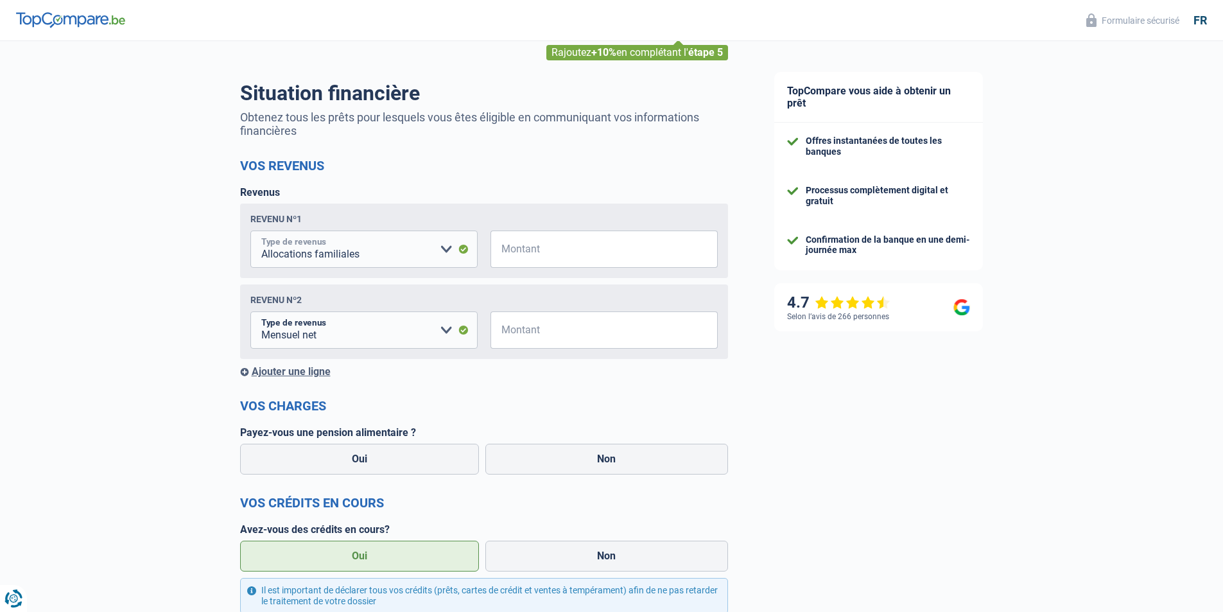
click at [447, 252] on select "Allocation d'handicap Allocations chômage Allocations familiales Chèques repas …" at bounding box center [363, 248] width 227 height 37
click at [250, 232] on select "Allocation d'handicap Allocations chômage Allocations familiales Chèques repas …" at bounding box center [363, 248] width 227 height 37
click at [540, 251] on input "Montant" at bounding box center [612, 248] width 211 height 37
type input "155"
click at [444, 334] on select "Allocation d'handicap Allocations chômage Allocations familiales Chèques repas …" at bounding box center [363, 329] width 227 height 37
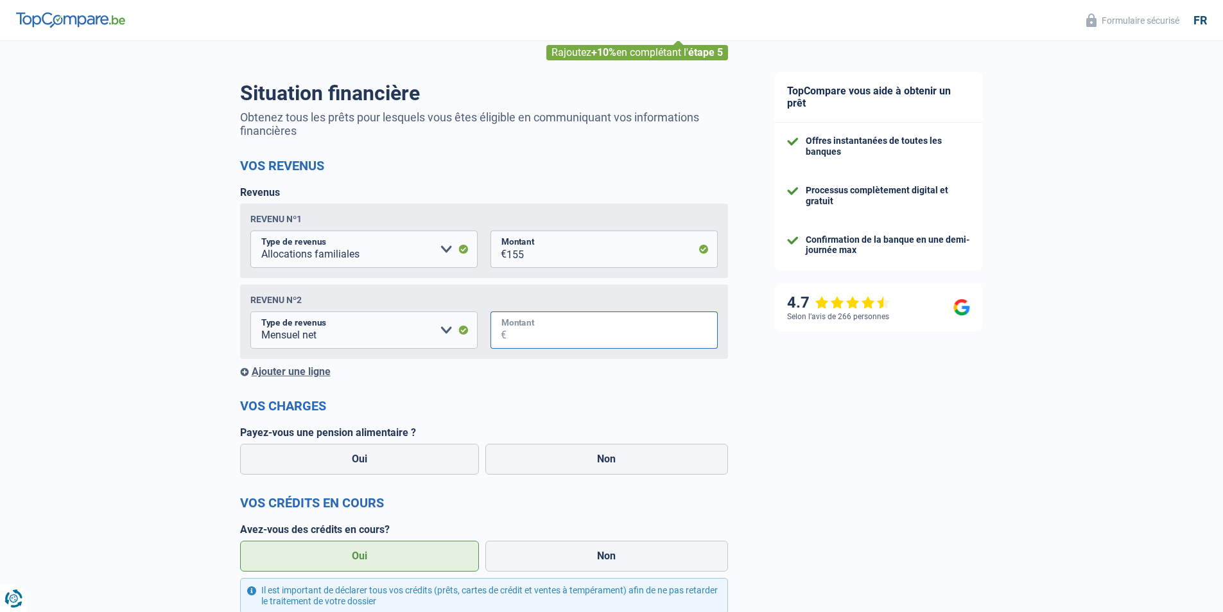
click at [596, 329] on input "Montant" at bounding box center [612, 329] width 211 height 37
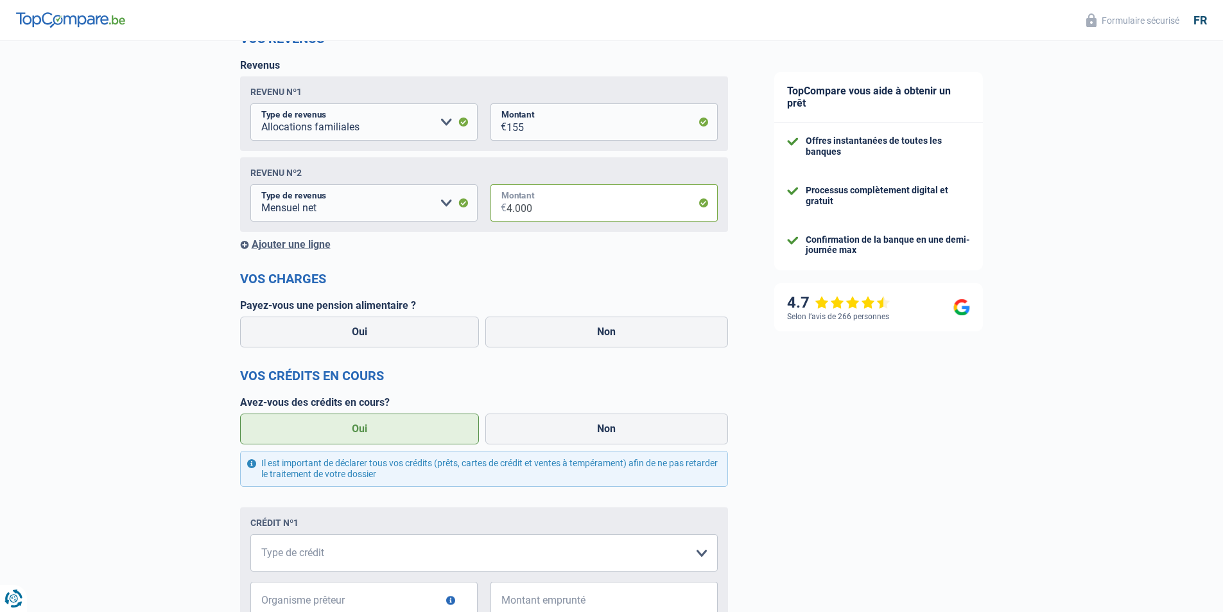
scroll to position [193, 0]
type input "4.000"
click at [618, 333] on label "Non" at bounding box center [606, 330] width 243 height 31
click at [618, 333] on input "Non" at bounding box center [606, 330] width 243 height 31
radio input "true"
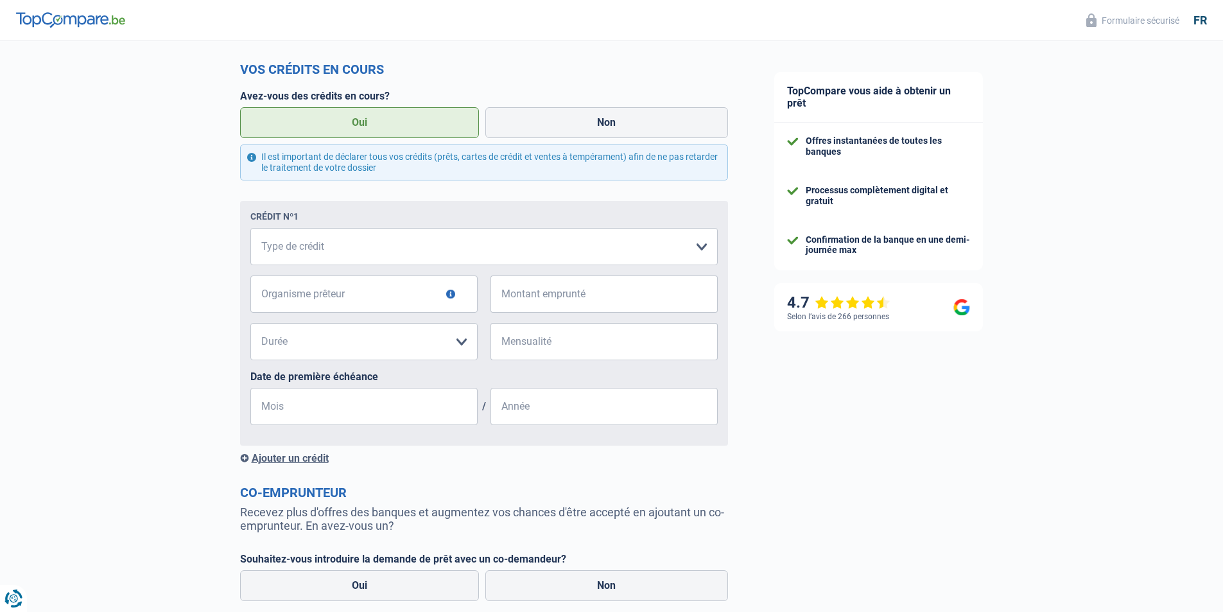
scroll to position [495, 0]
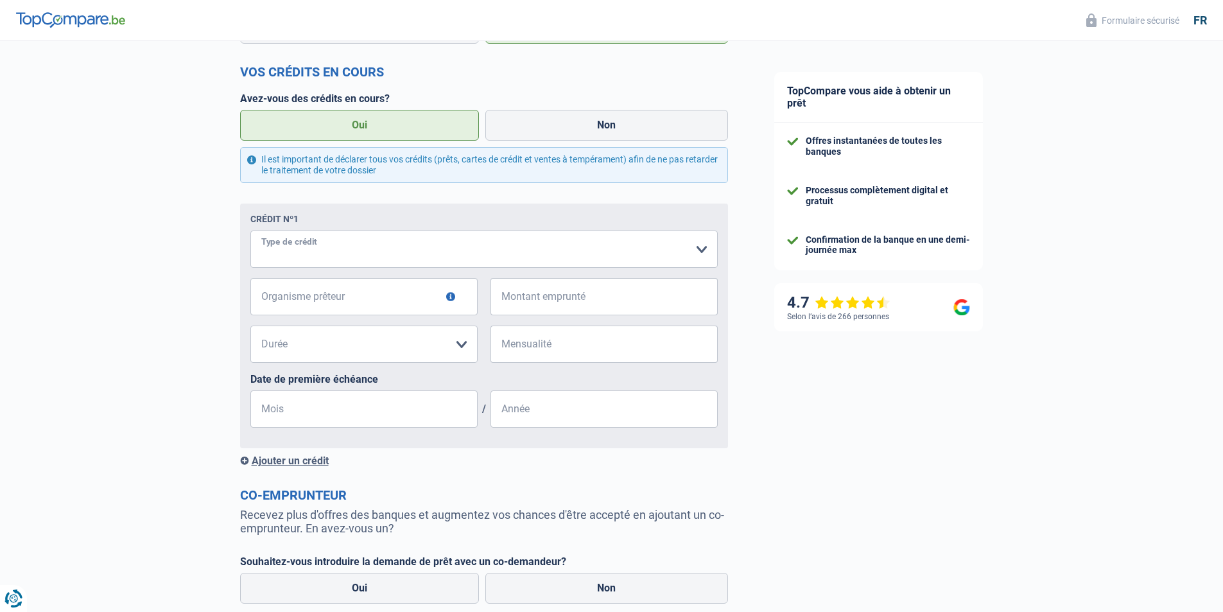
click at [700, 249] on select "Carte ou ouverture de crédit Prêt hypothécaire Vente à tempérament Prêt à tempé…" at bounding box center [483, 248] width 467 height 37
select select "married"
select select "ownerWithoutMortgage"
select select "BE"
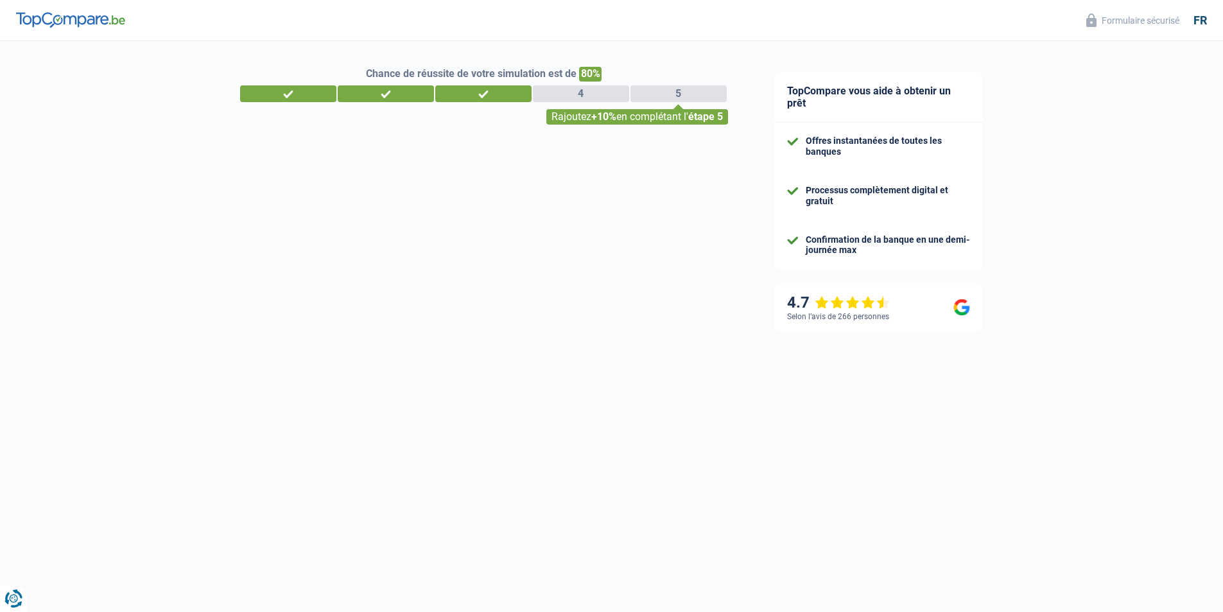
select select "independent"
select select "BE"
select select "construction"
